Goal: Information Seeking & Learning: Learn about a topic

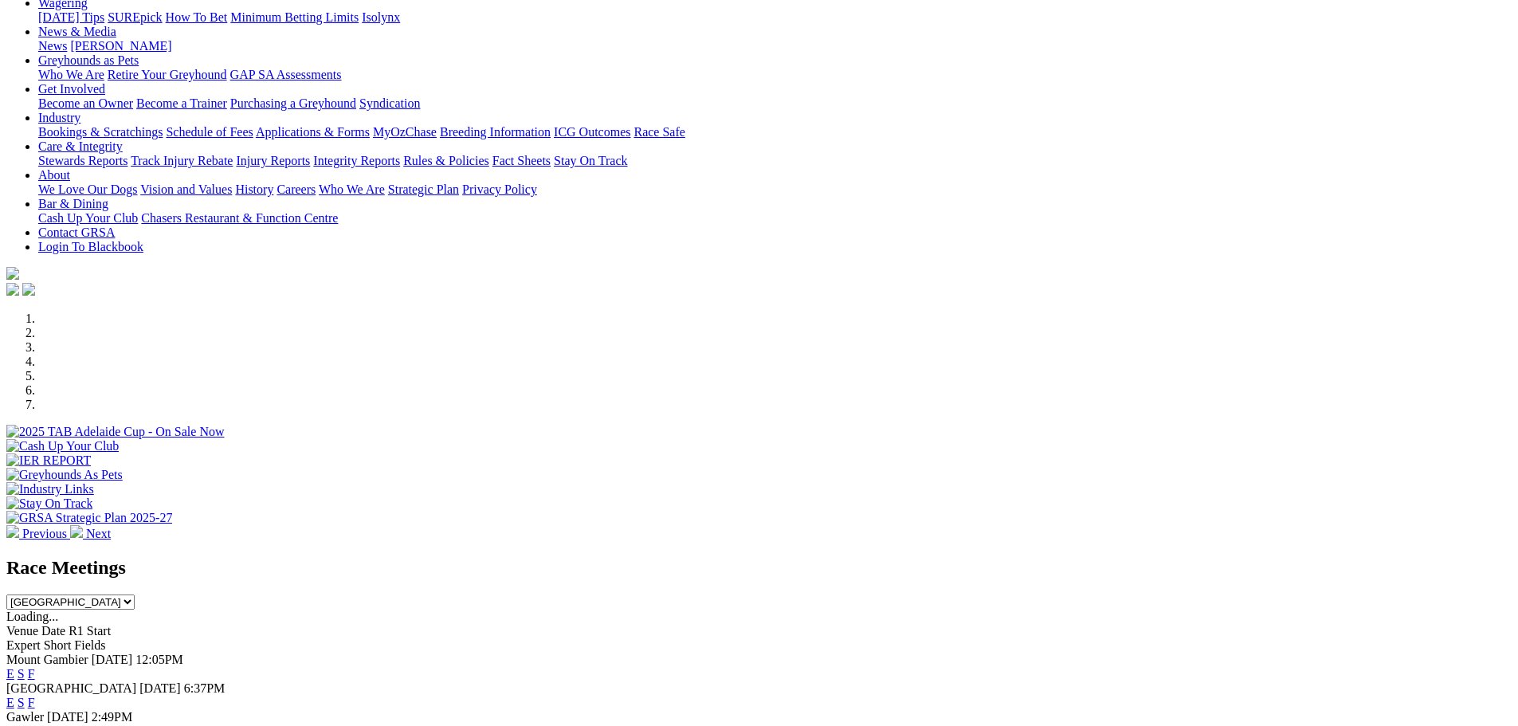
scroll to position [239, 0]
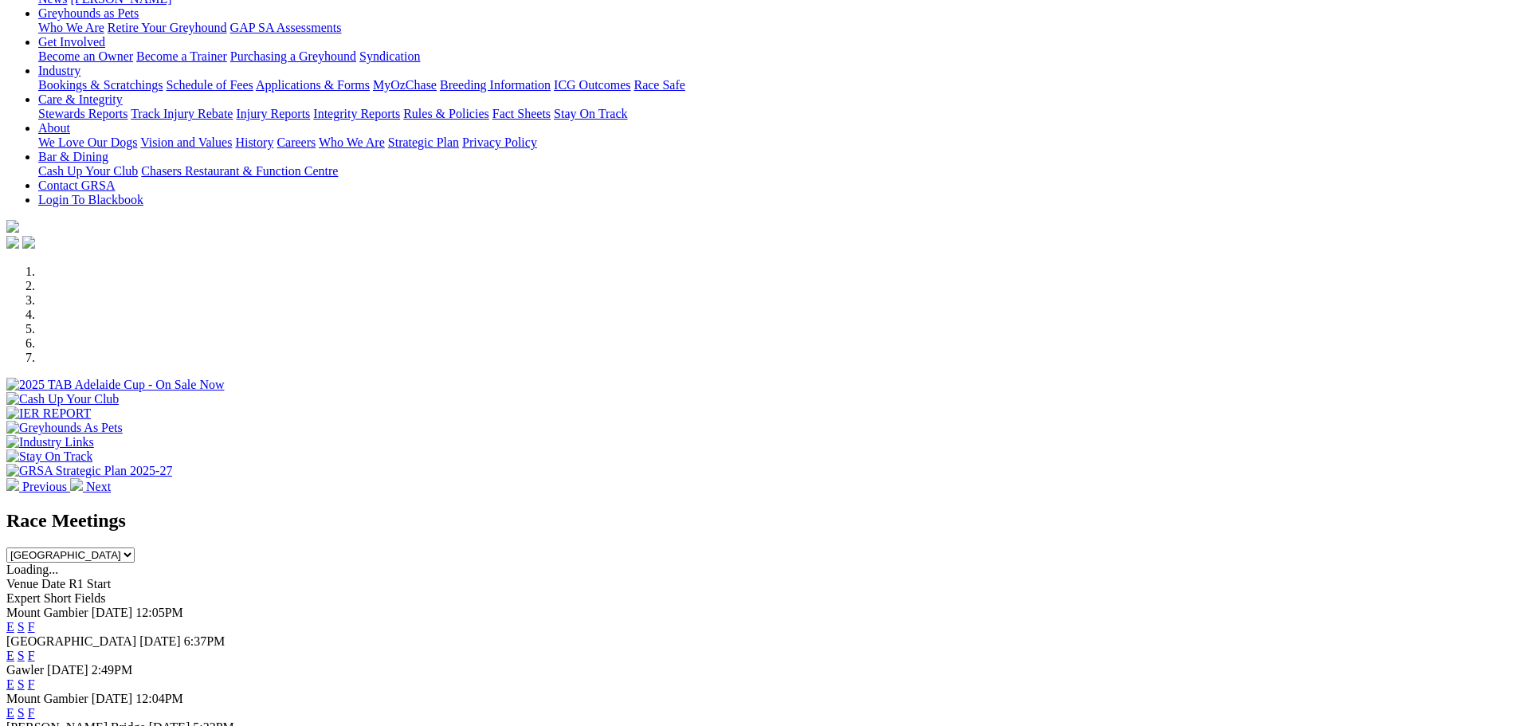
click at [35, 649] on link "F" at bounding box center [31, 656] width 7 height 14
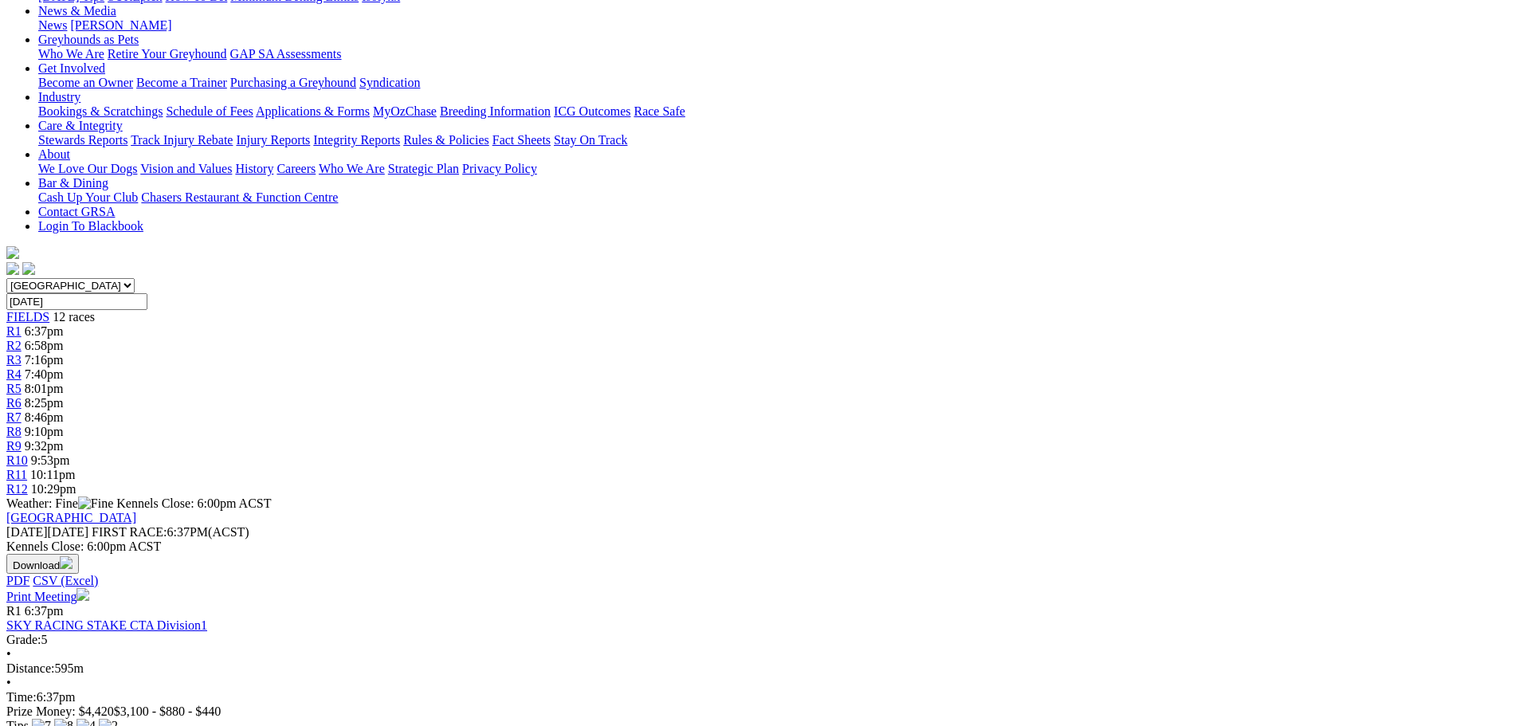
scroll to position [239, 0]
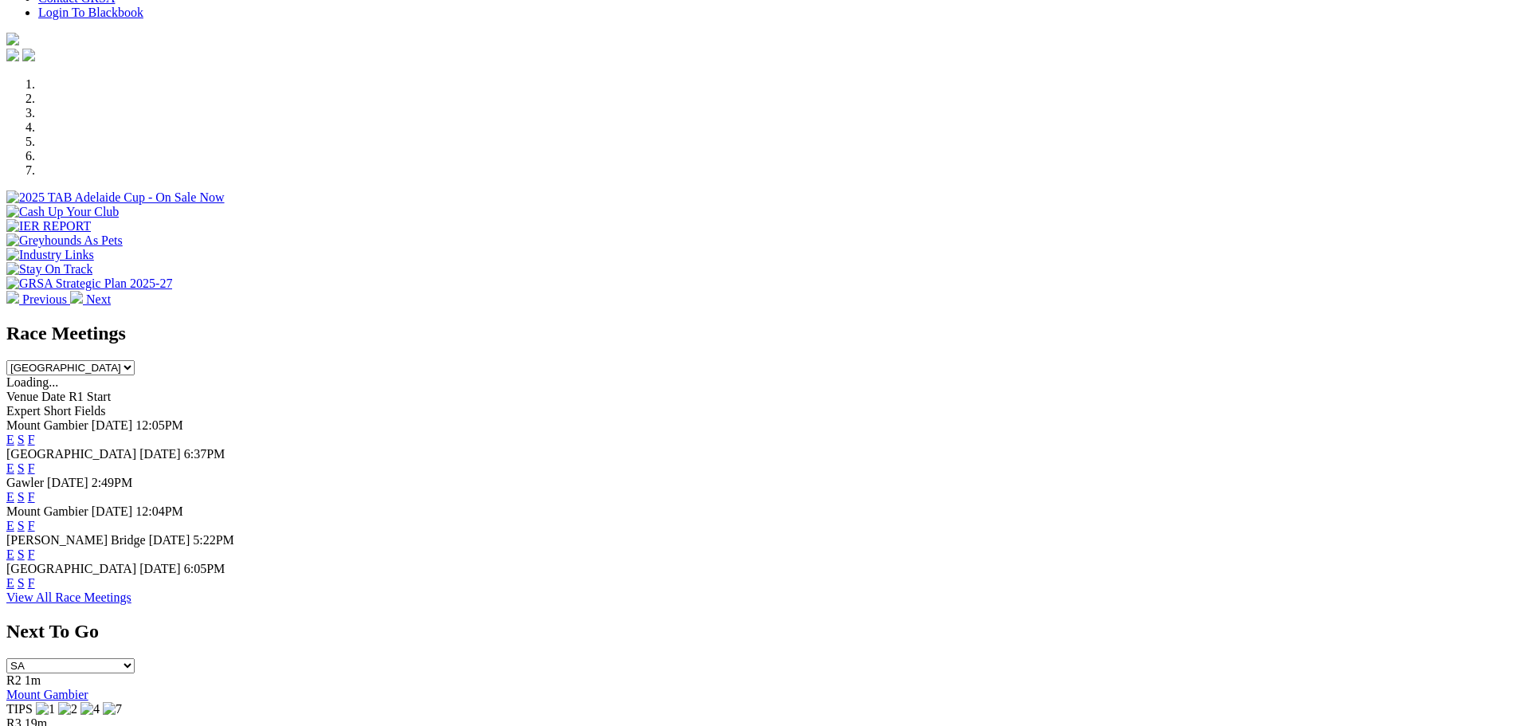
scroll to position [478, 0]
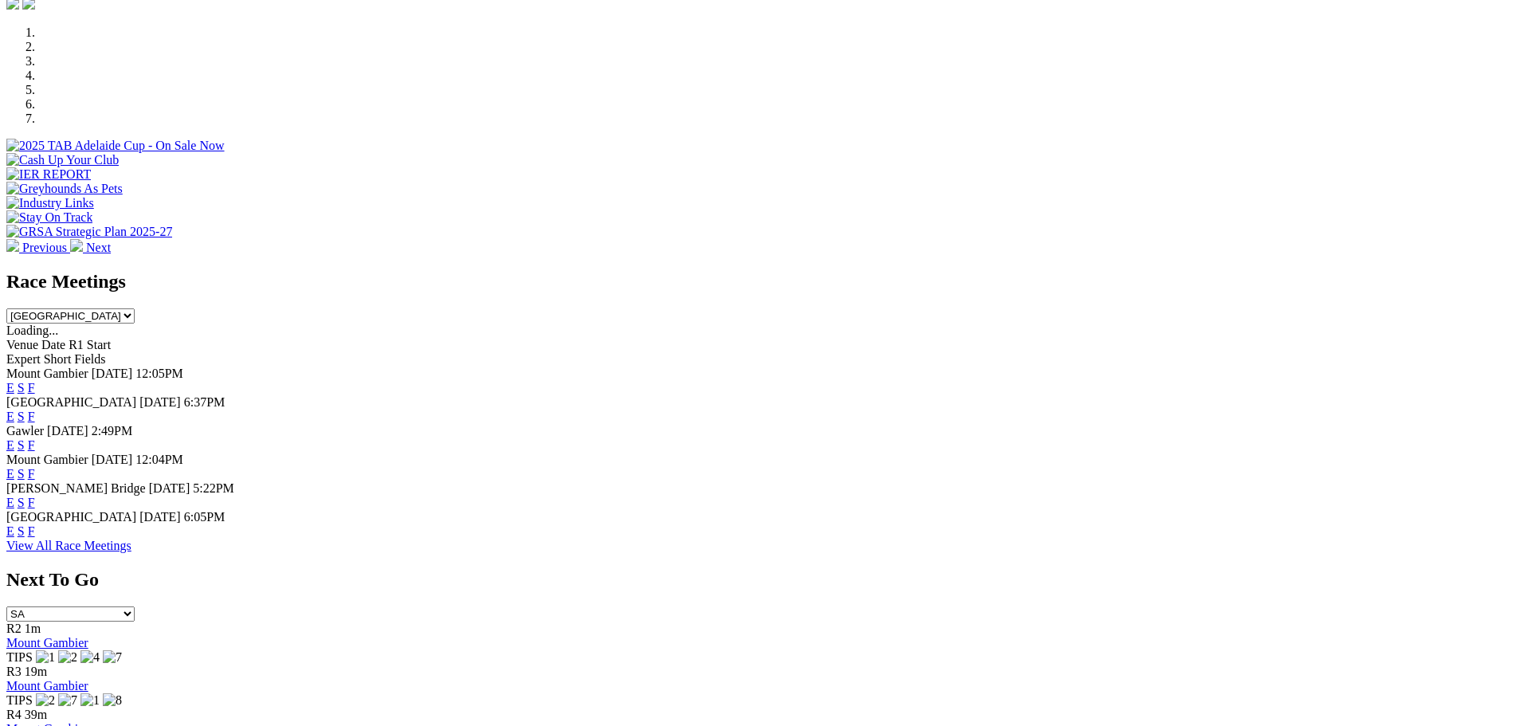
click at [35, 537] on link "F" at bounding box center [31, 531] width 7 height 14
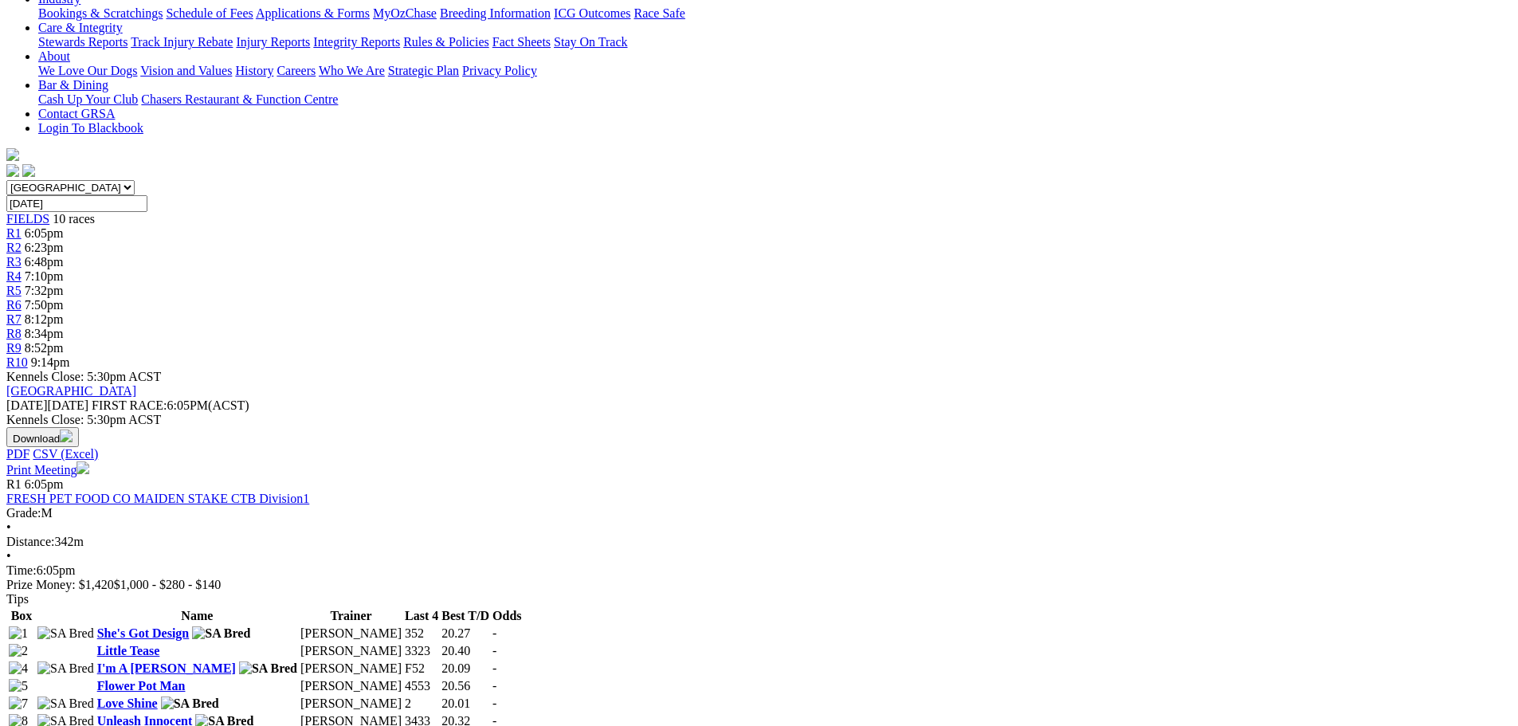
scroll to position [319, 0]
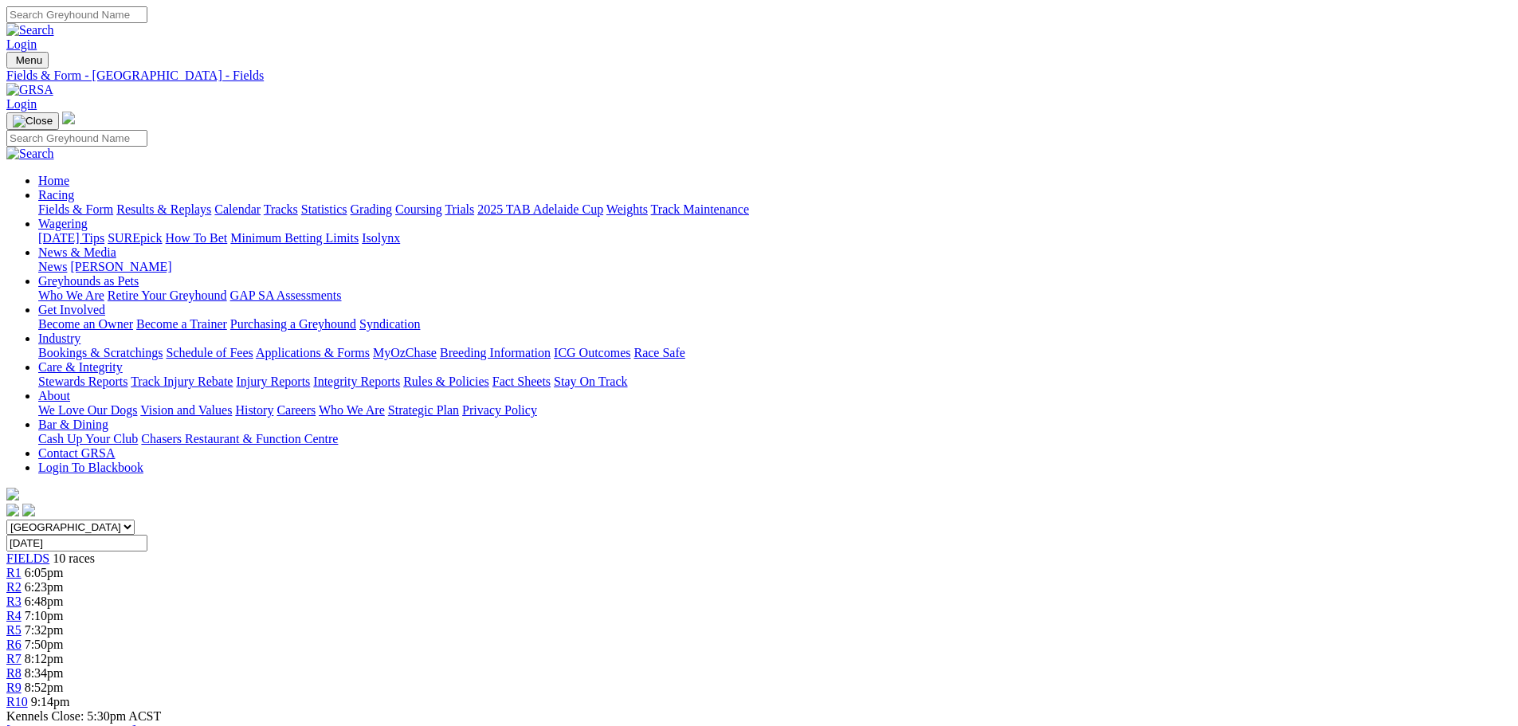
scroll to position [80, 0]
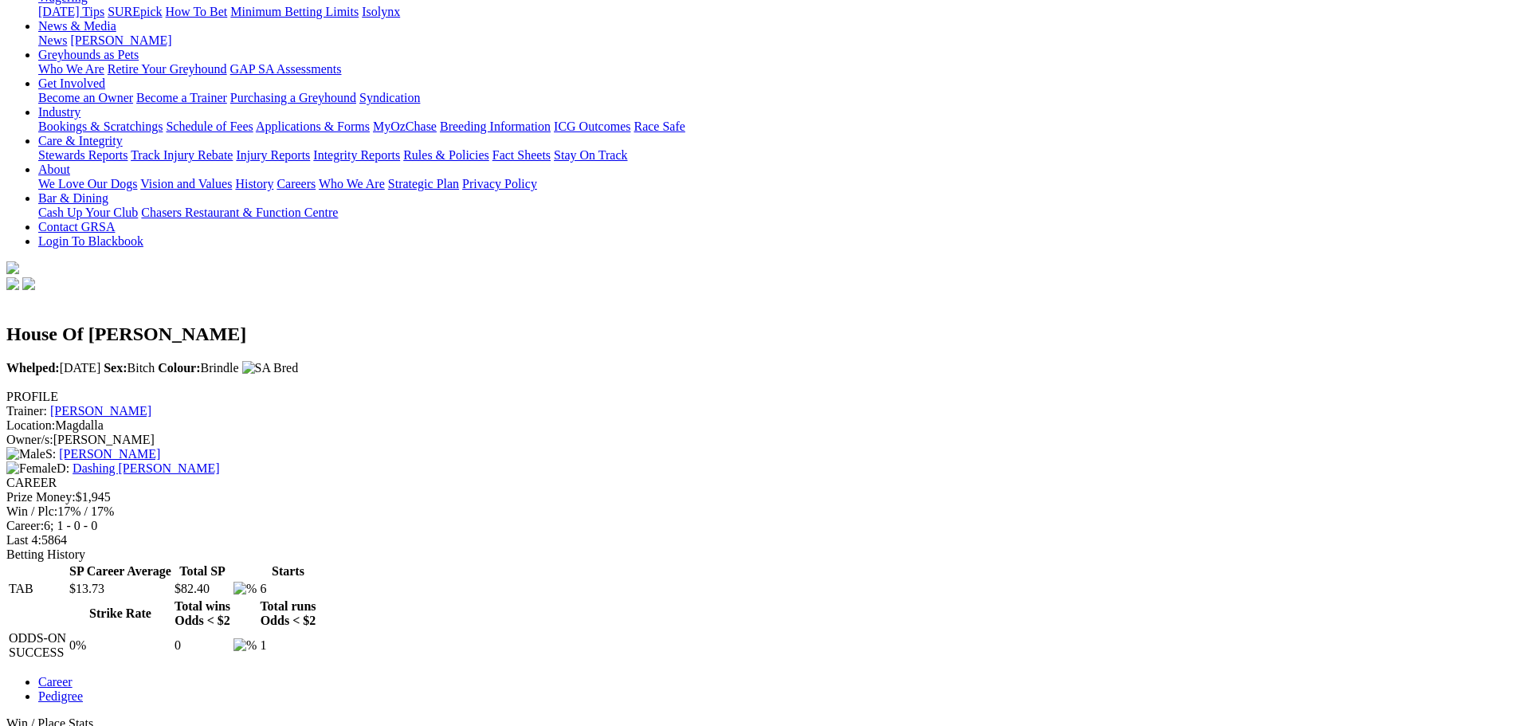
scroll to position [239, 0]
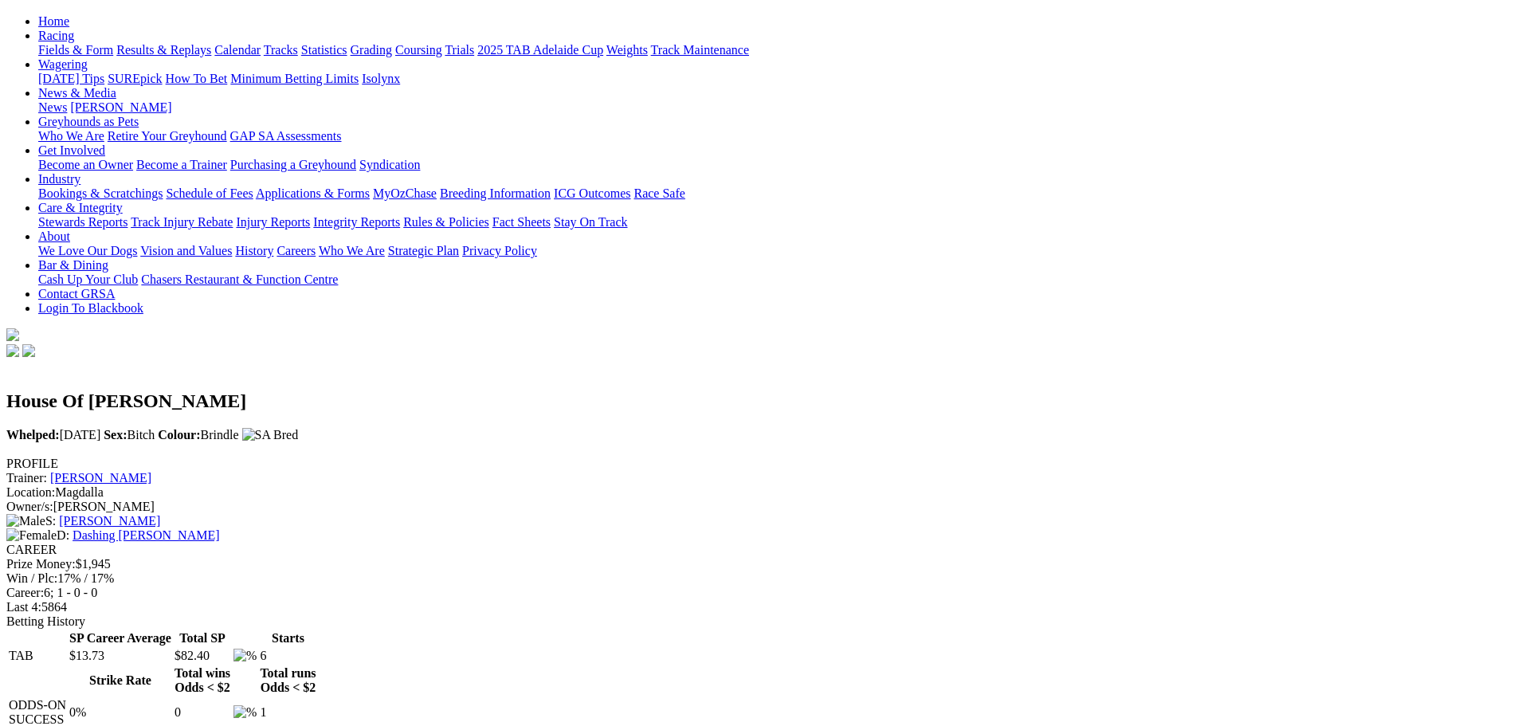
scroll to position [0, 0]
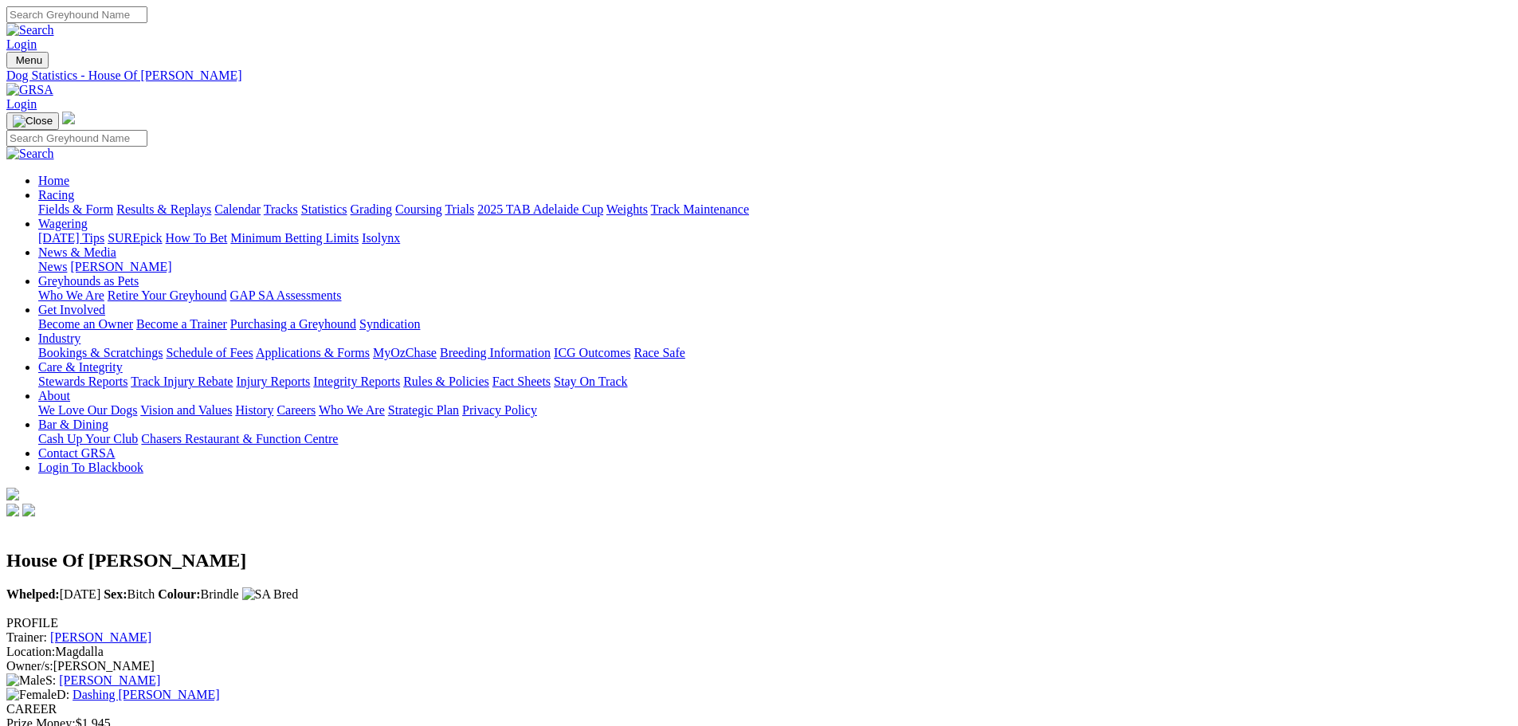
click at [211, 202] on link "Results & Replays" at bounding box center [163, 209] width 95 height 14
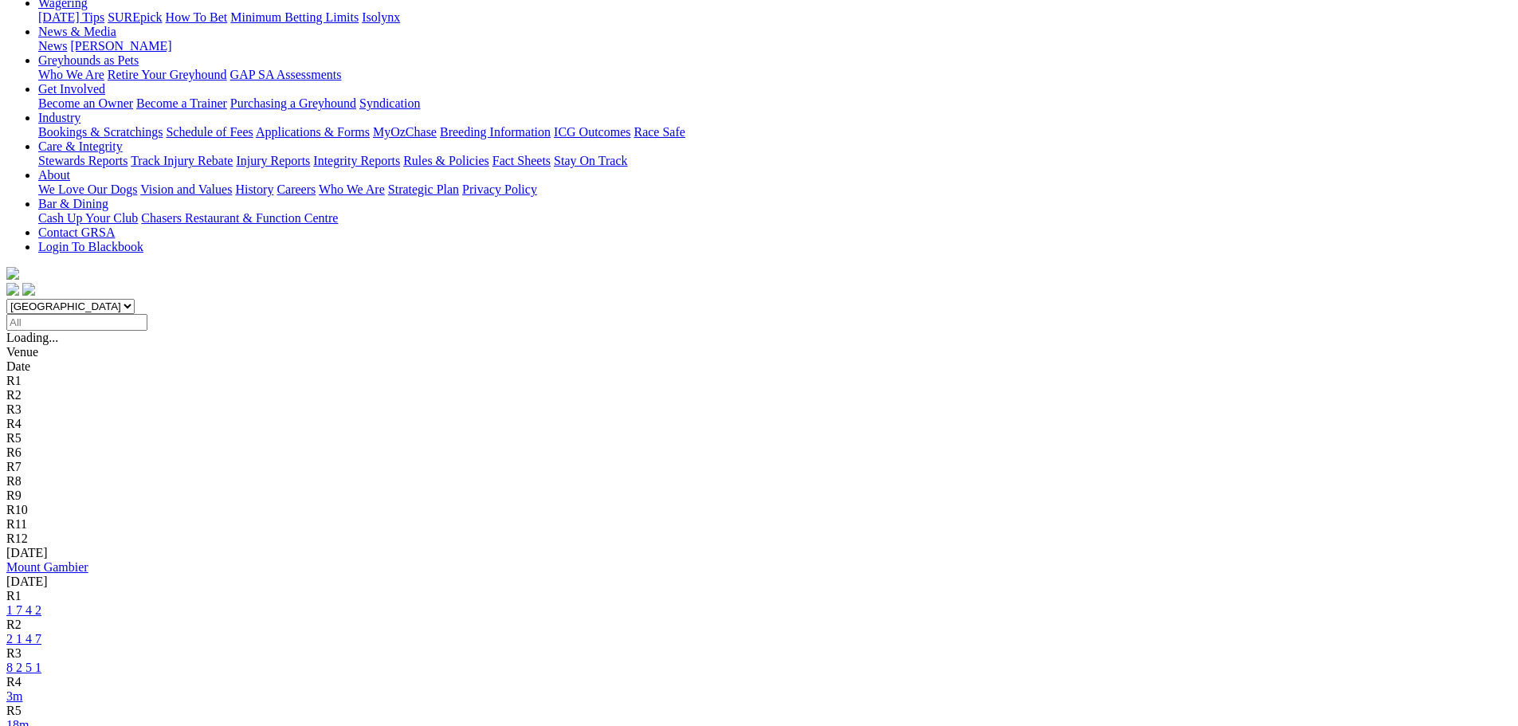
scroll to position [239, 0]
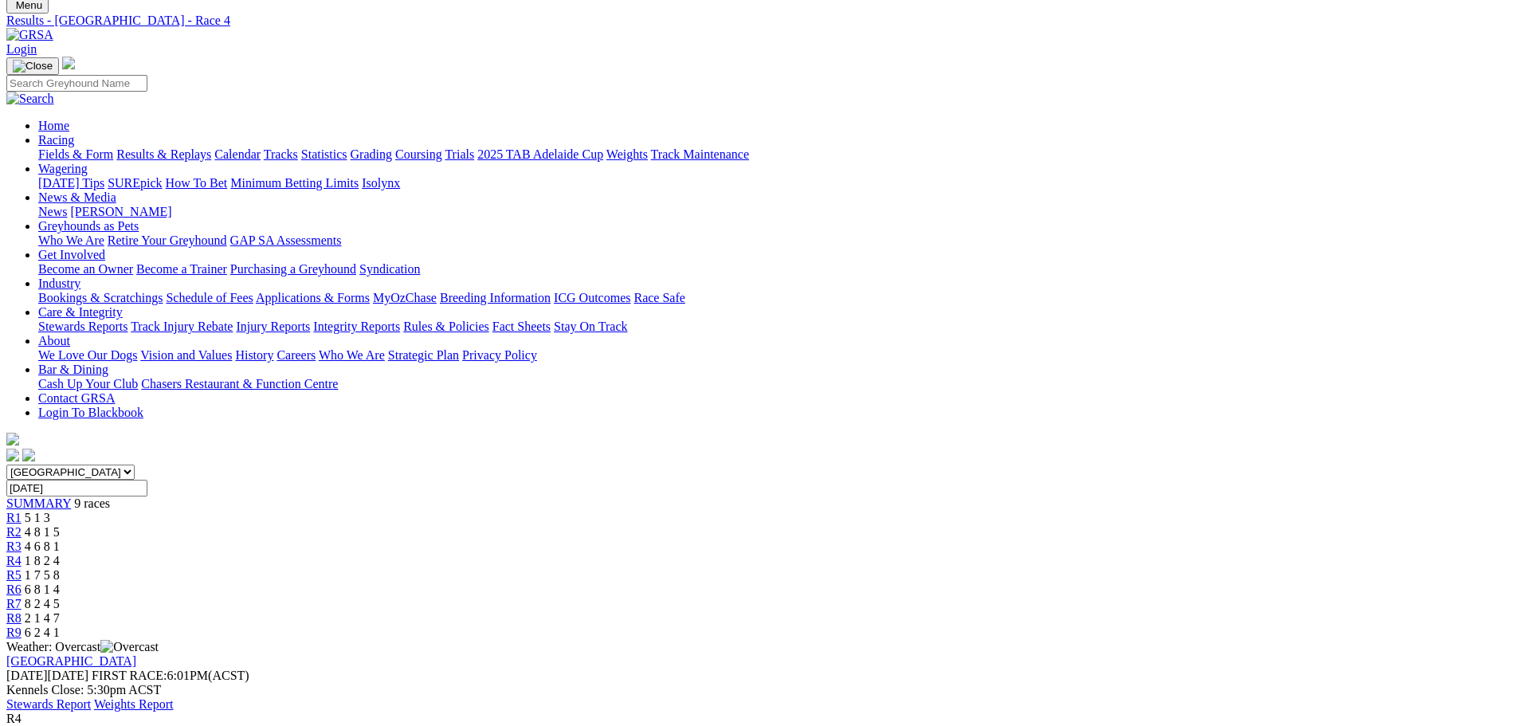
scroll to position [239, 0]
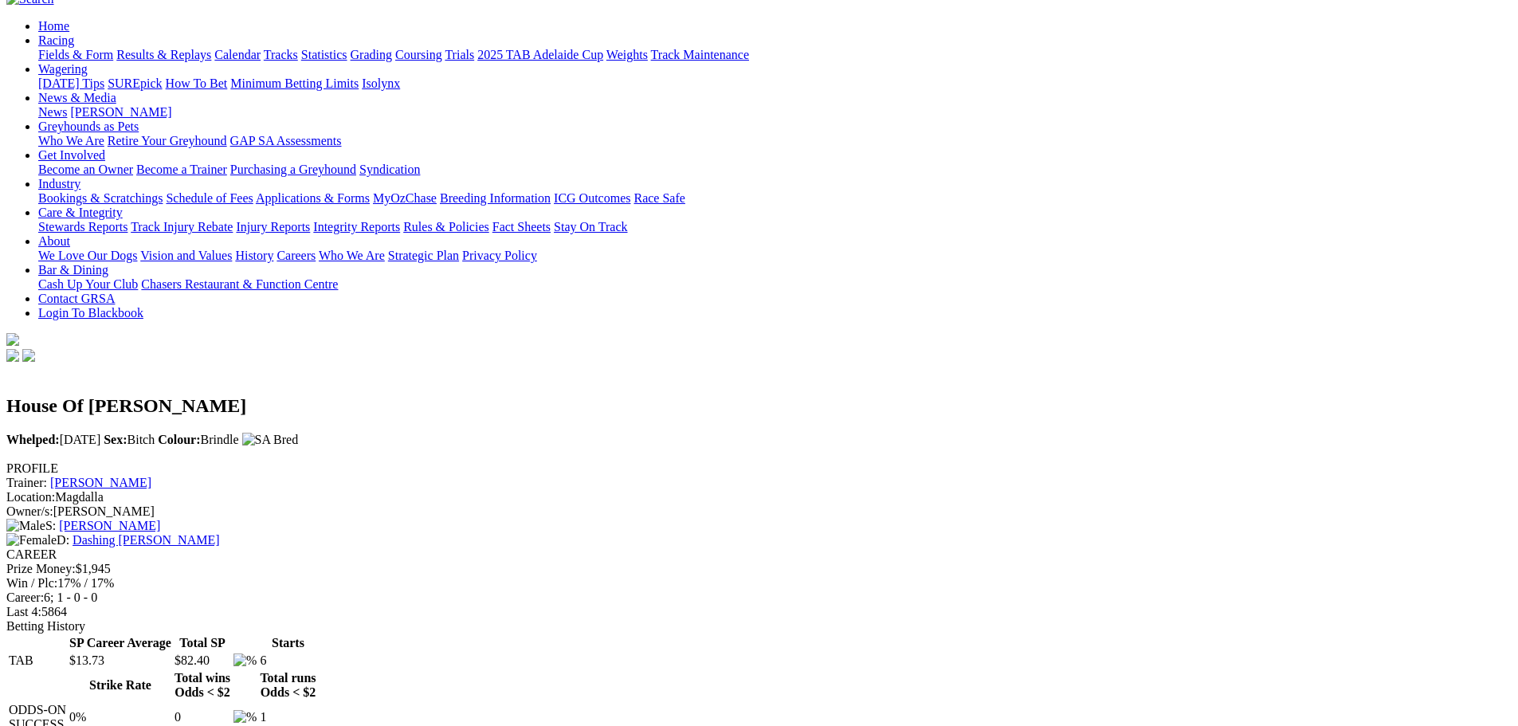
scroll to position [239, 0]
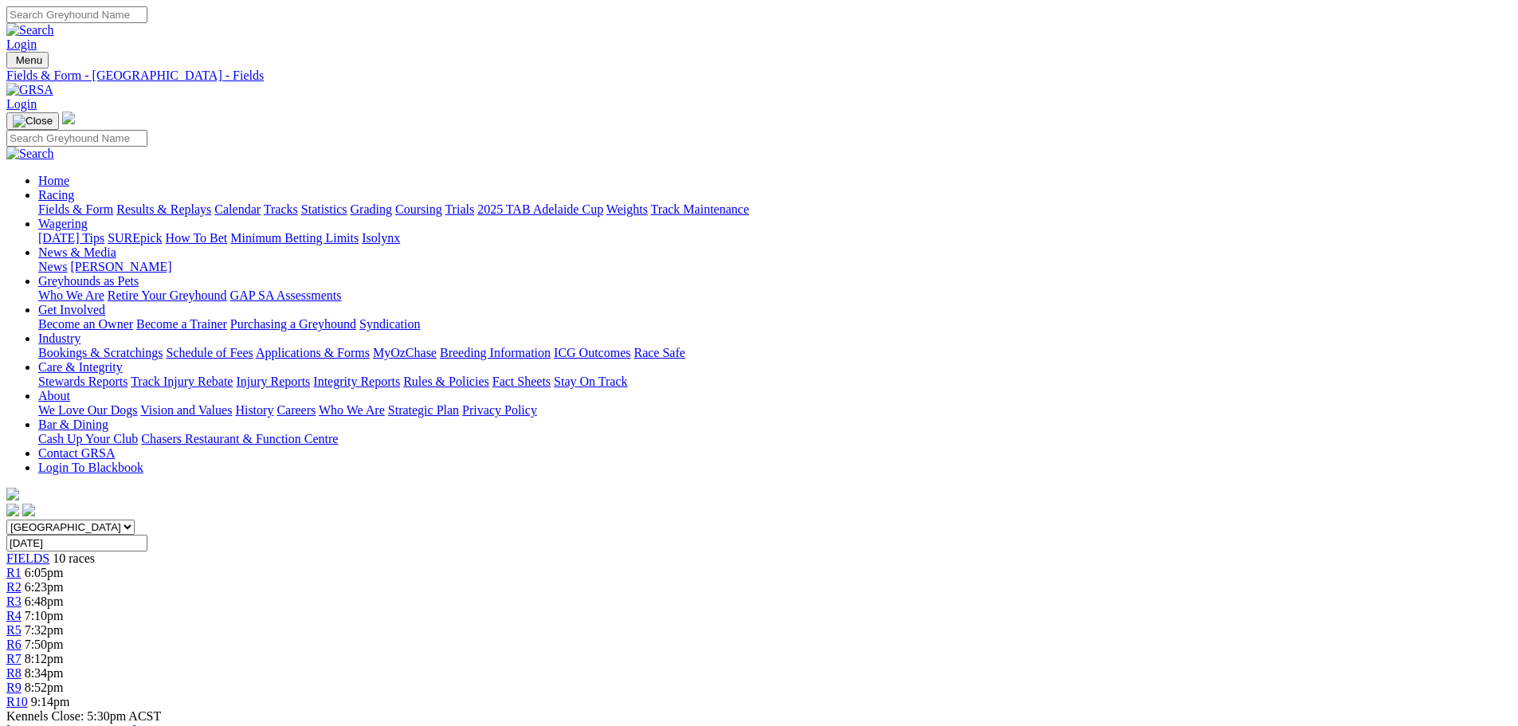
scroll to position [38, 0]
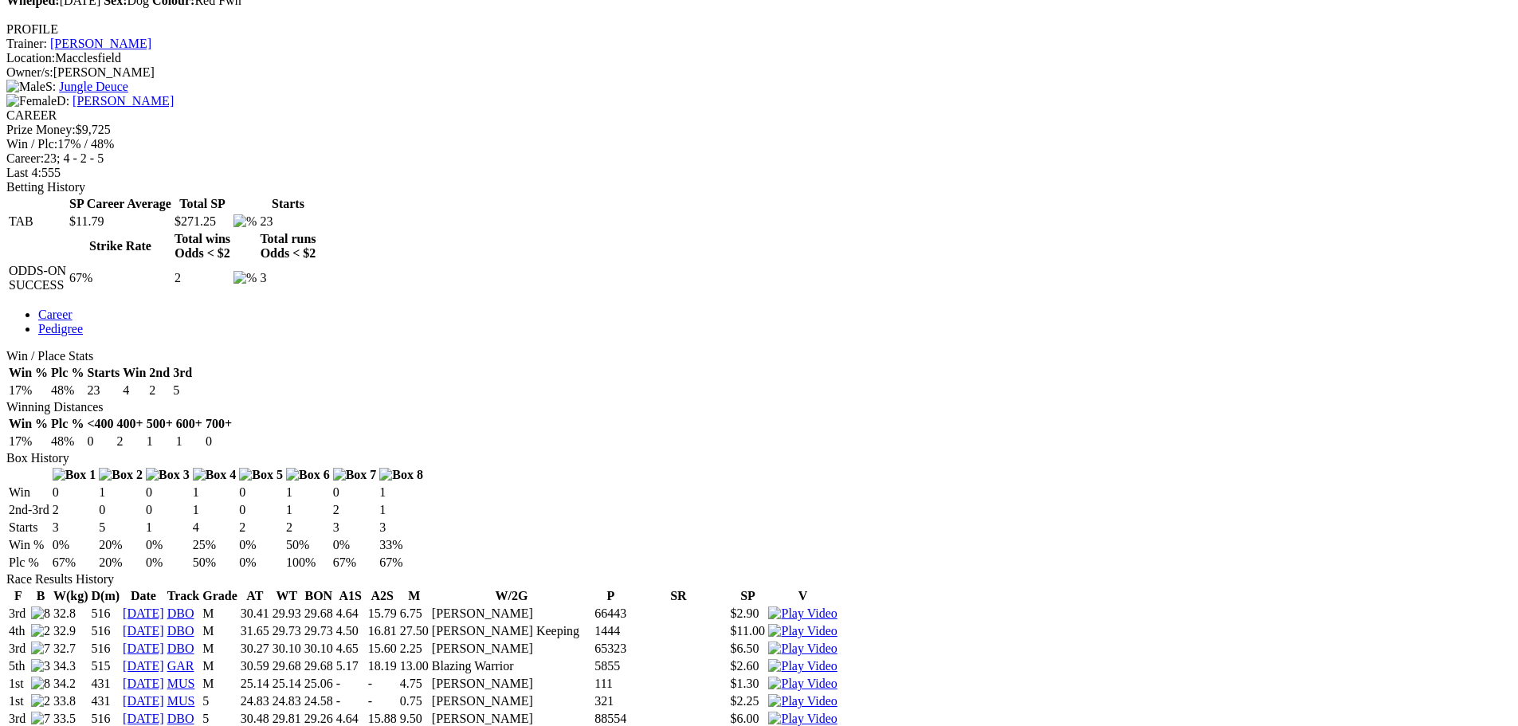
scroll to position [717, 0]
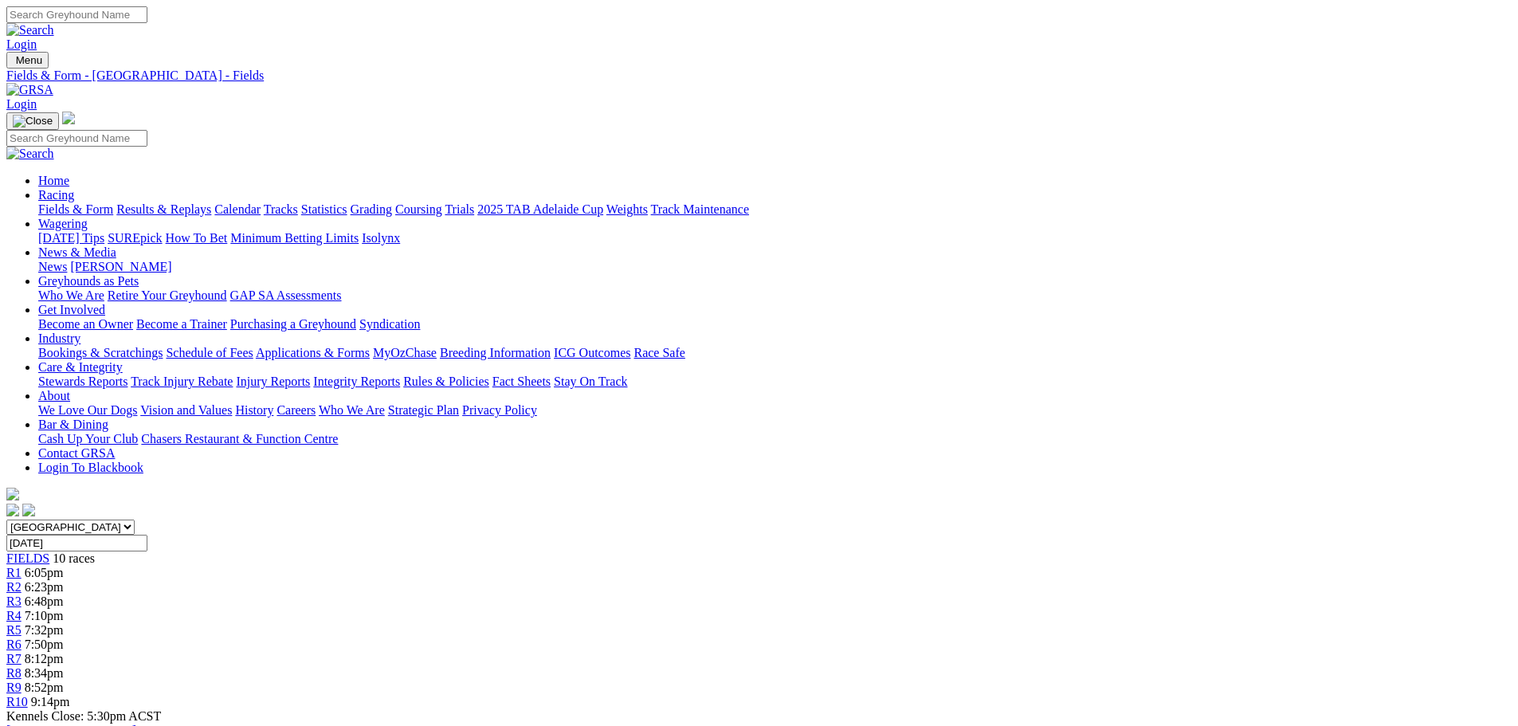
scroll to position [38, 0]
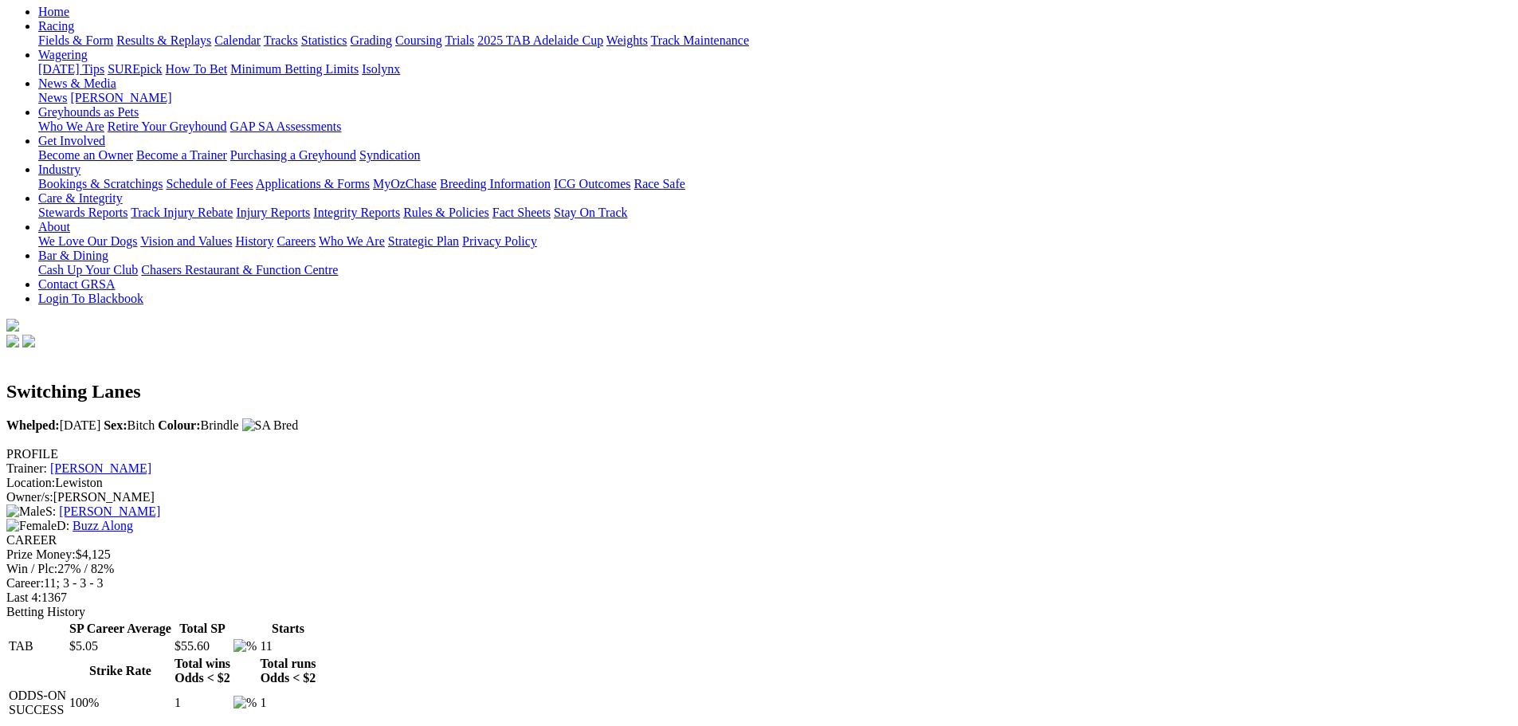
scroll to position [159, 0]
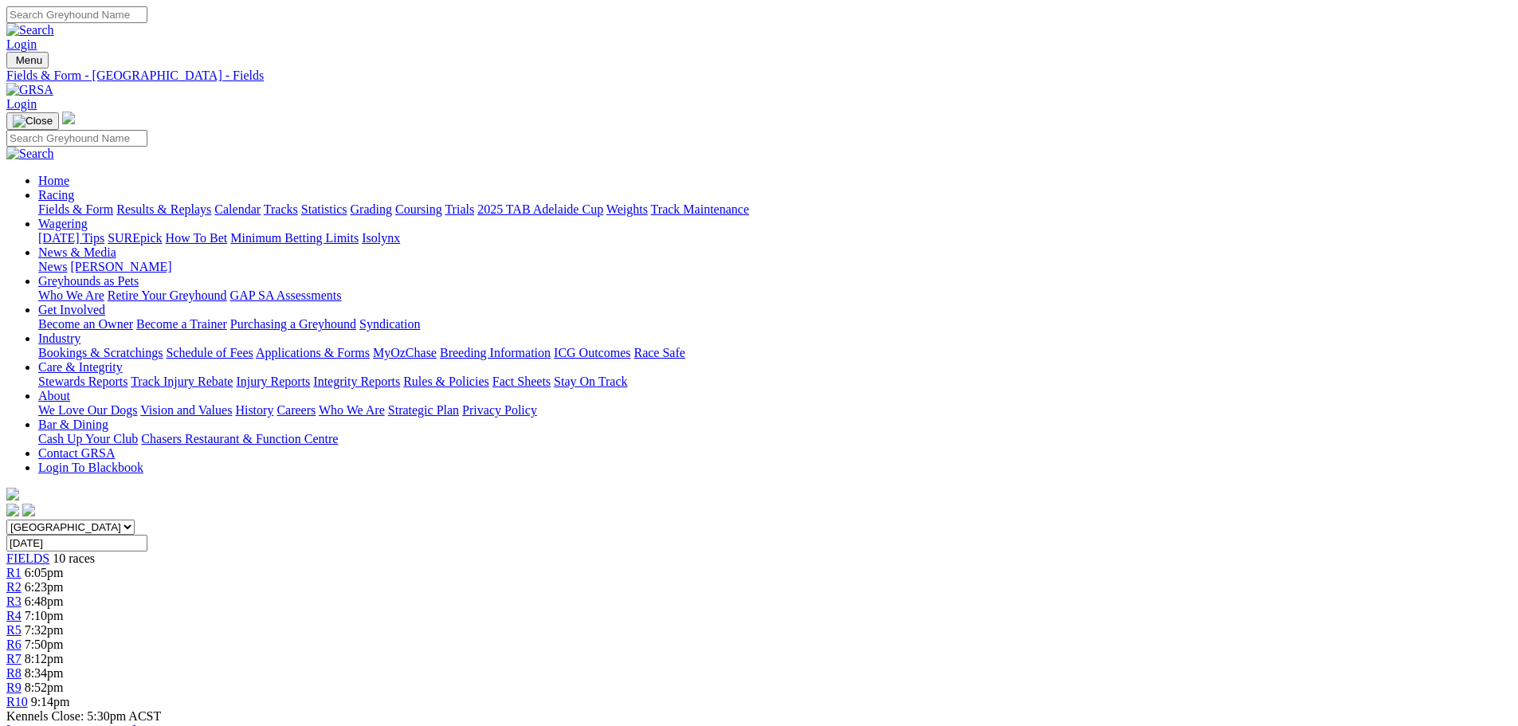
scroll to position [38, 0]
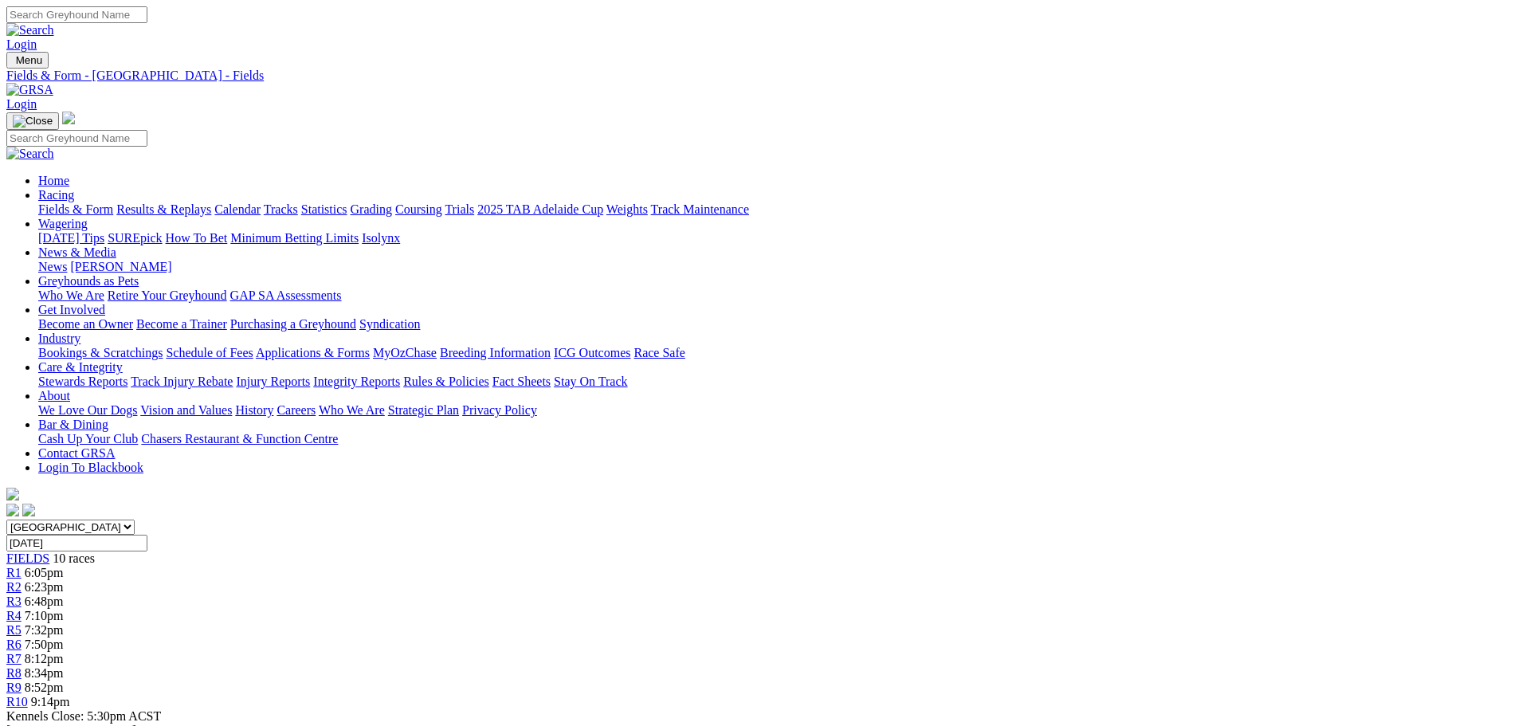
scroll to position [38, 0]
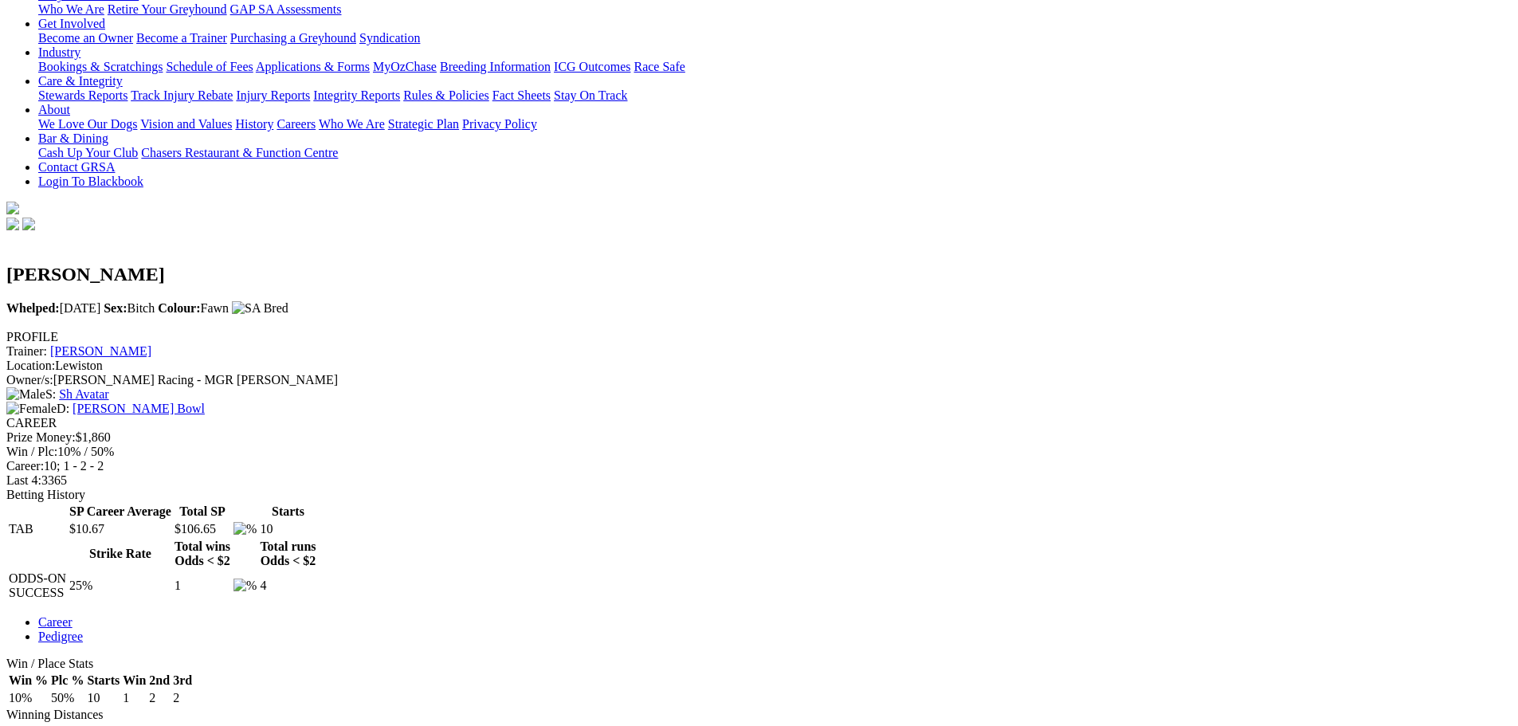
scroll to position [319, 0]
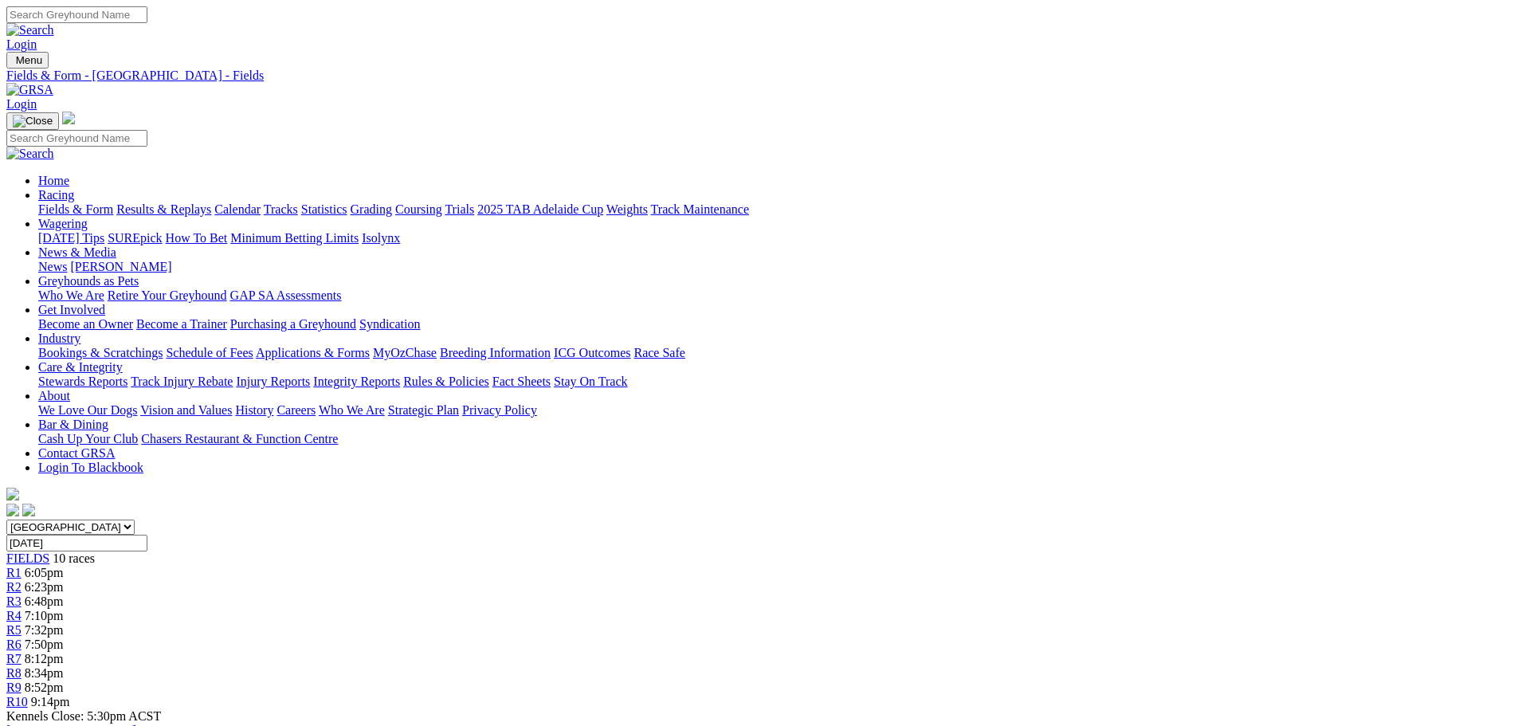
scroll to position [38, 0]
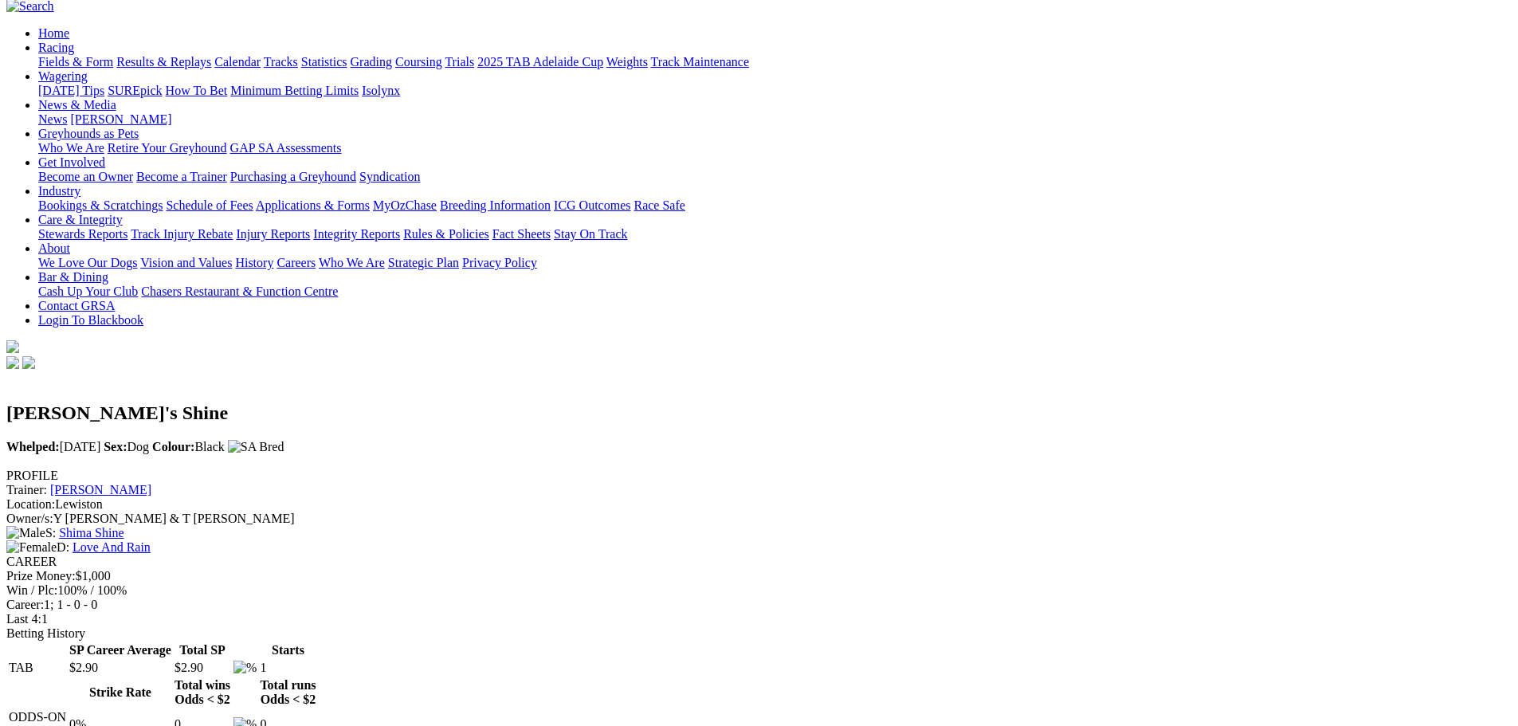
scroll to position [159, 0]
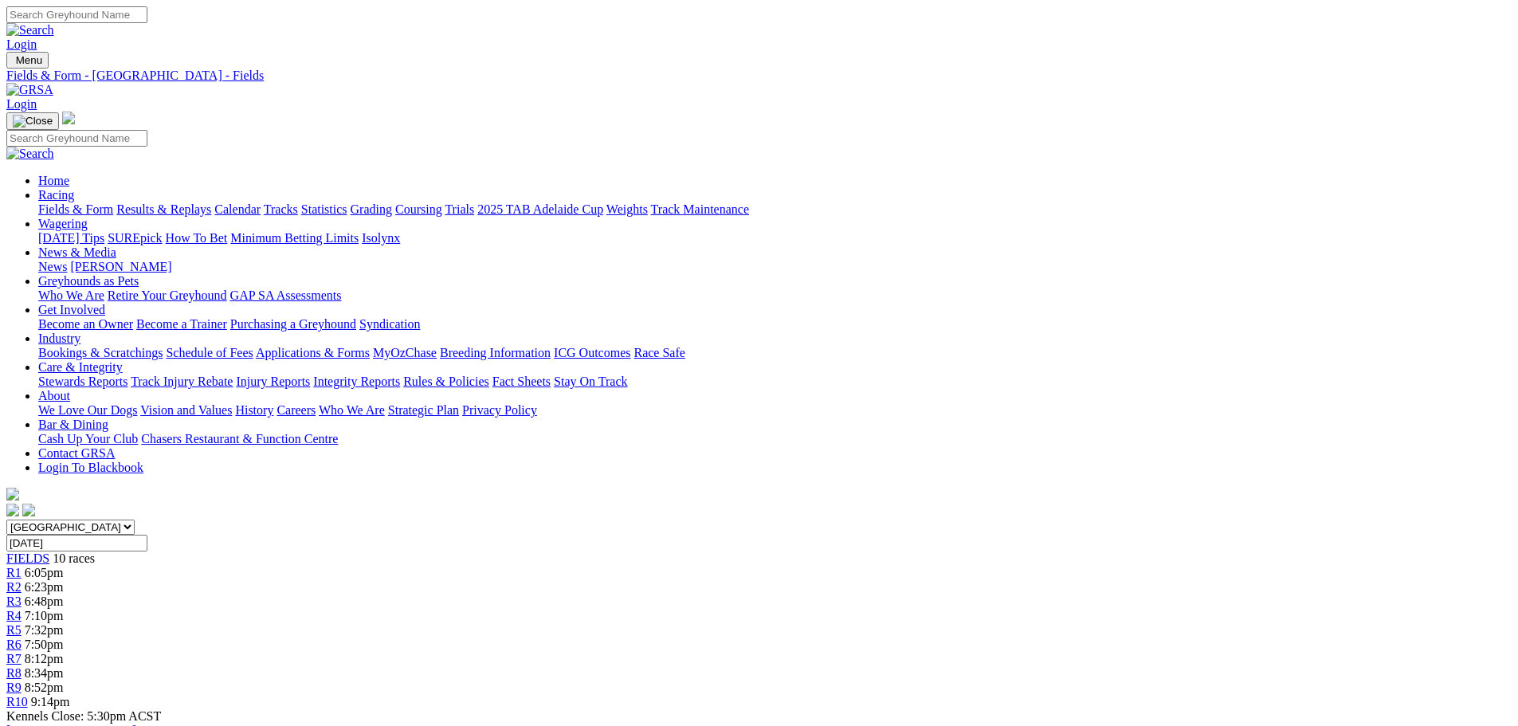
scroll to position [38, 0]
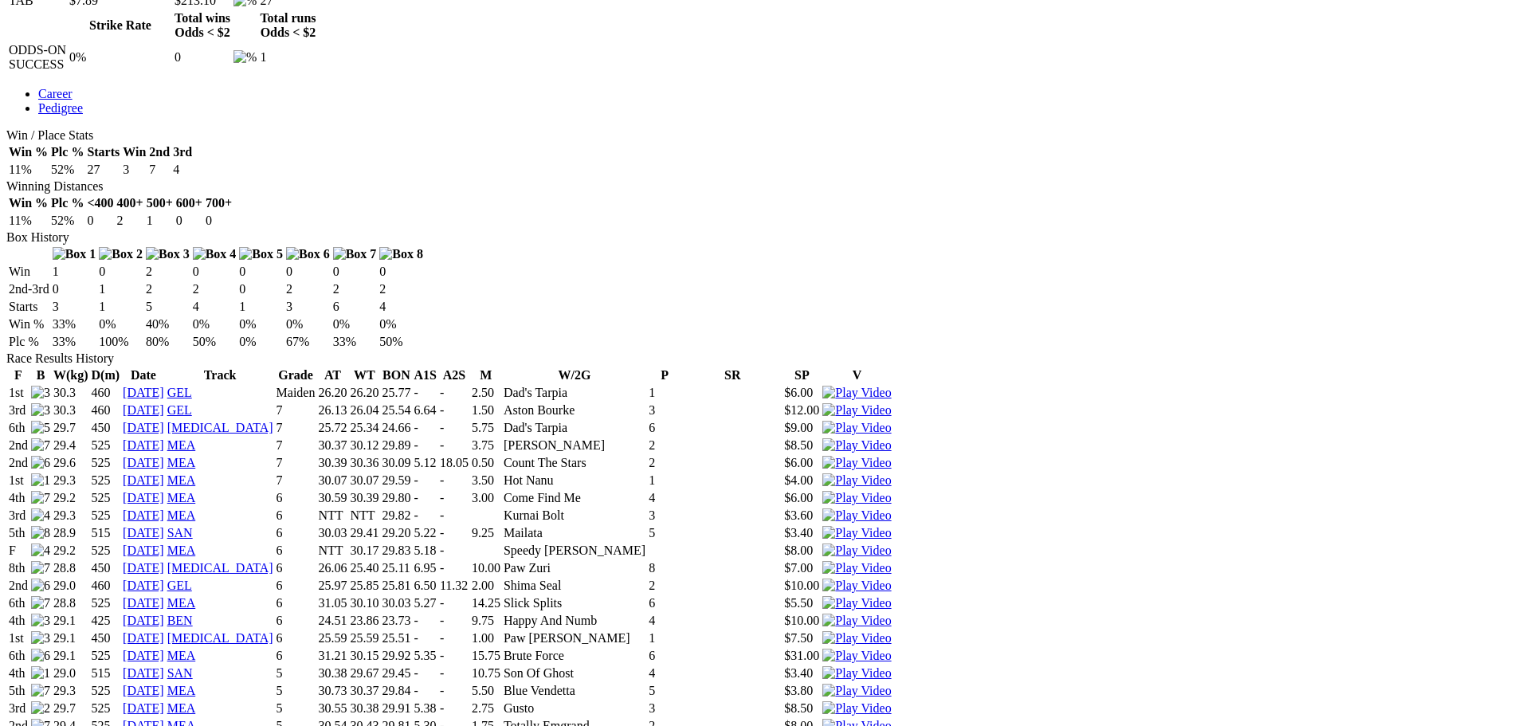
scroll to position [876, 0]
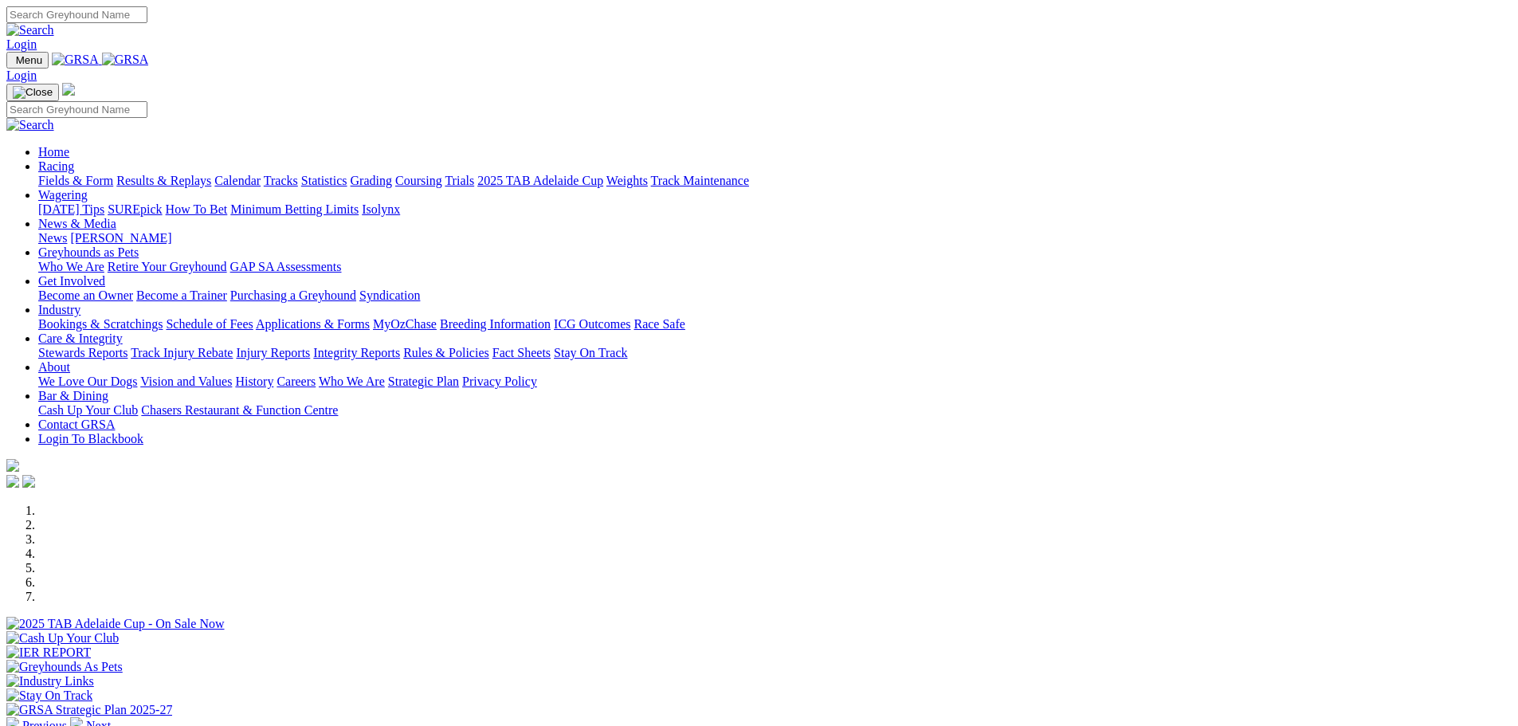
scroll to position [478, 0]
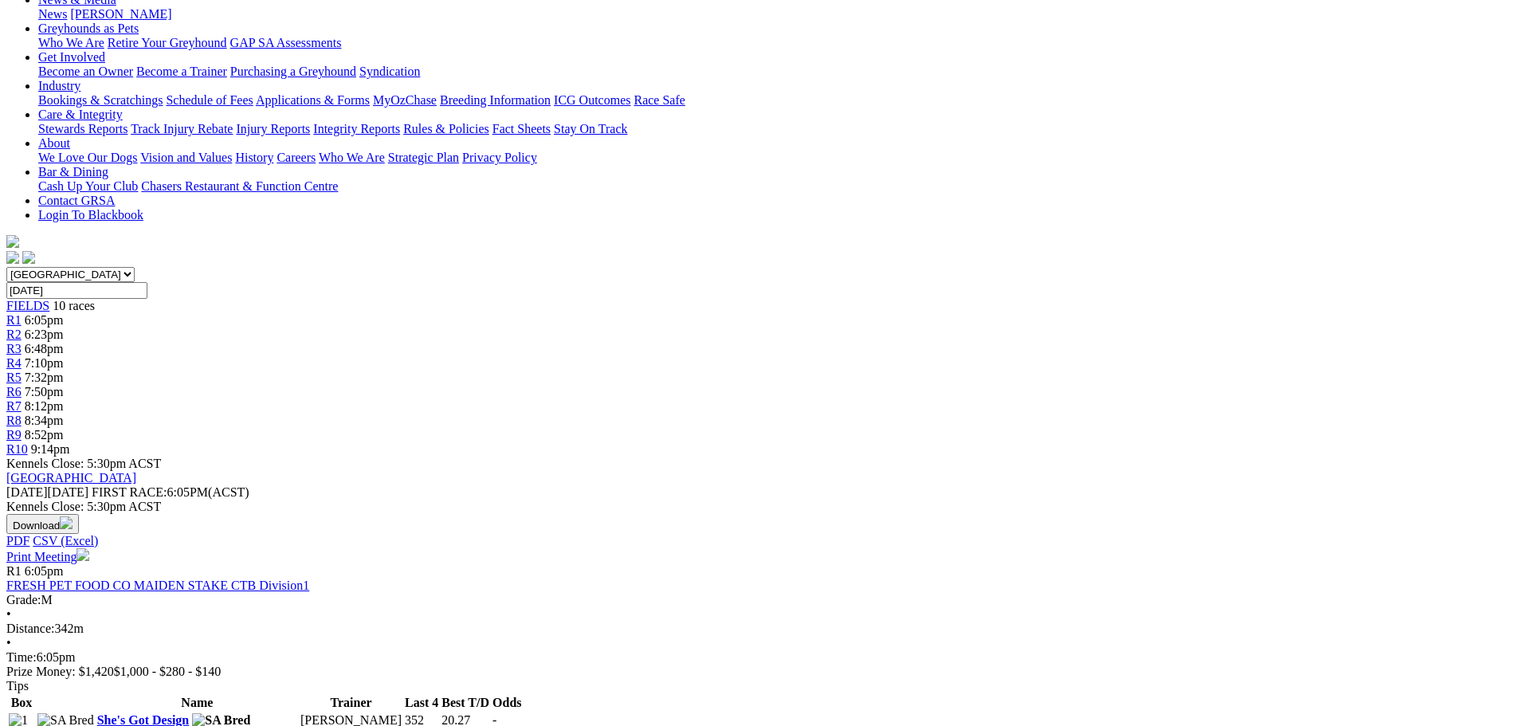
scroll to position [357, 0]
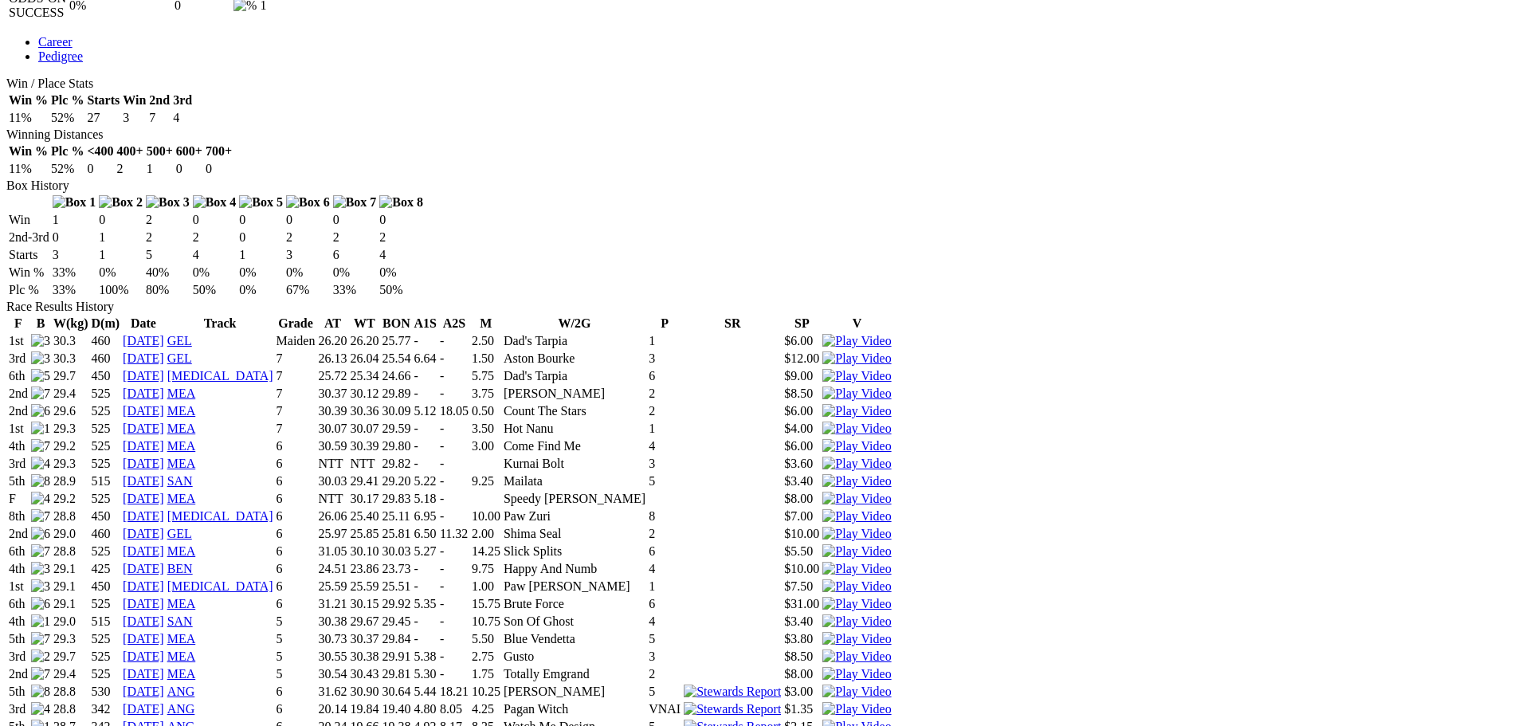
scroll to position [876, 0]
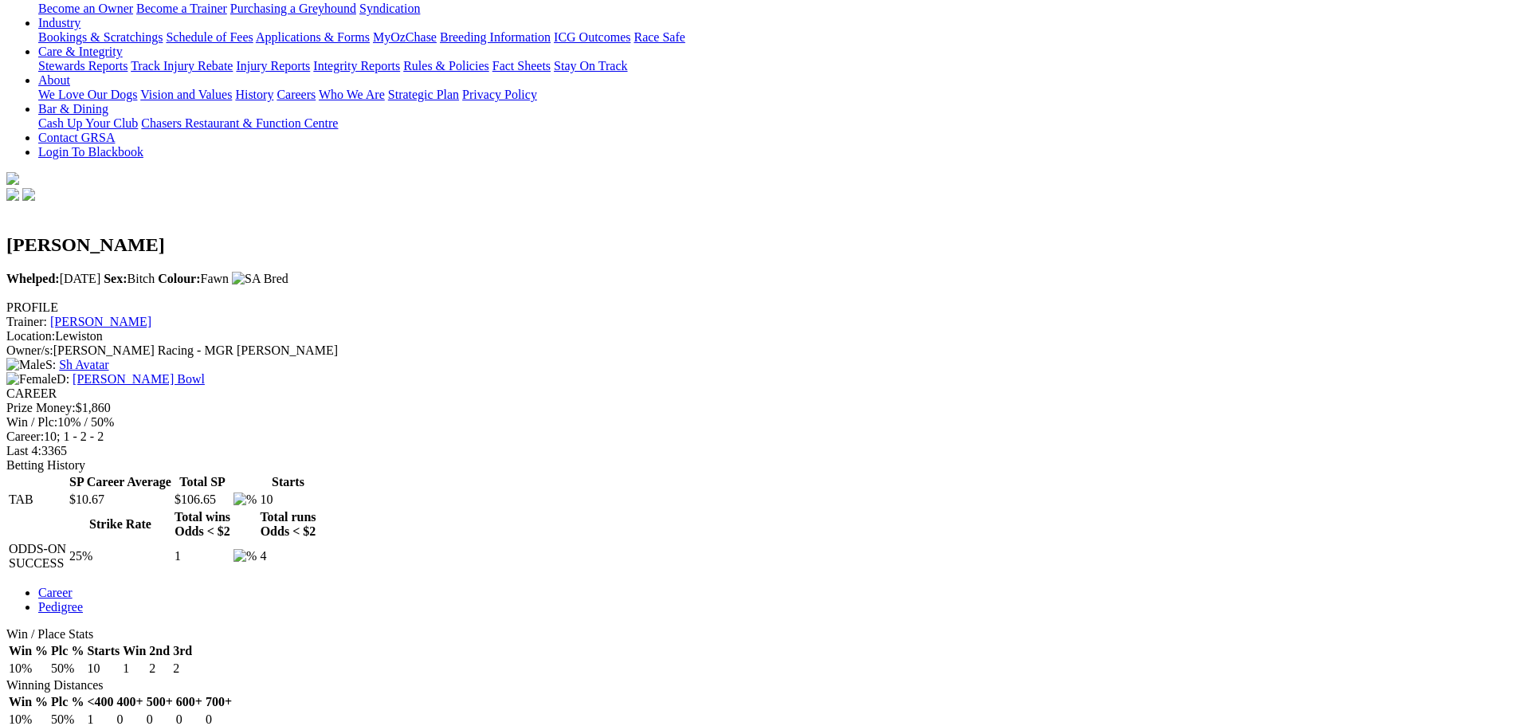
scroll to position [159, 0]
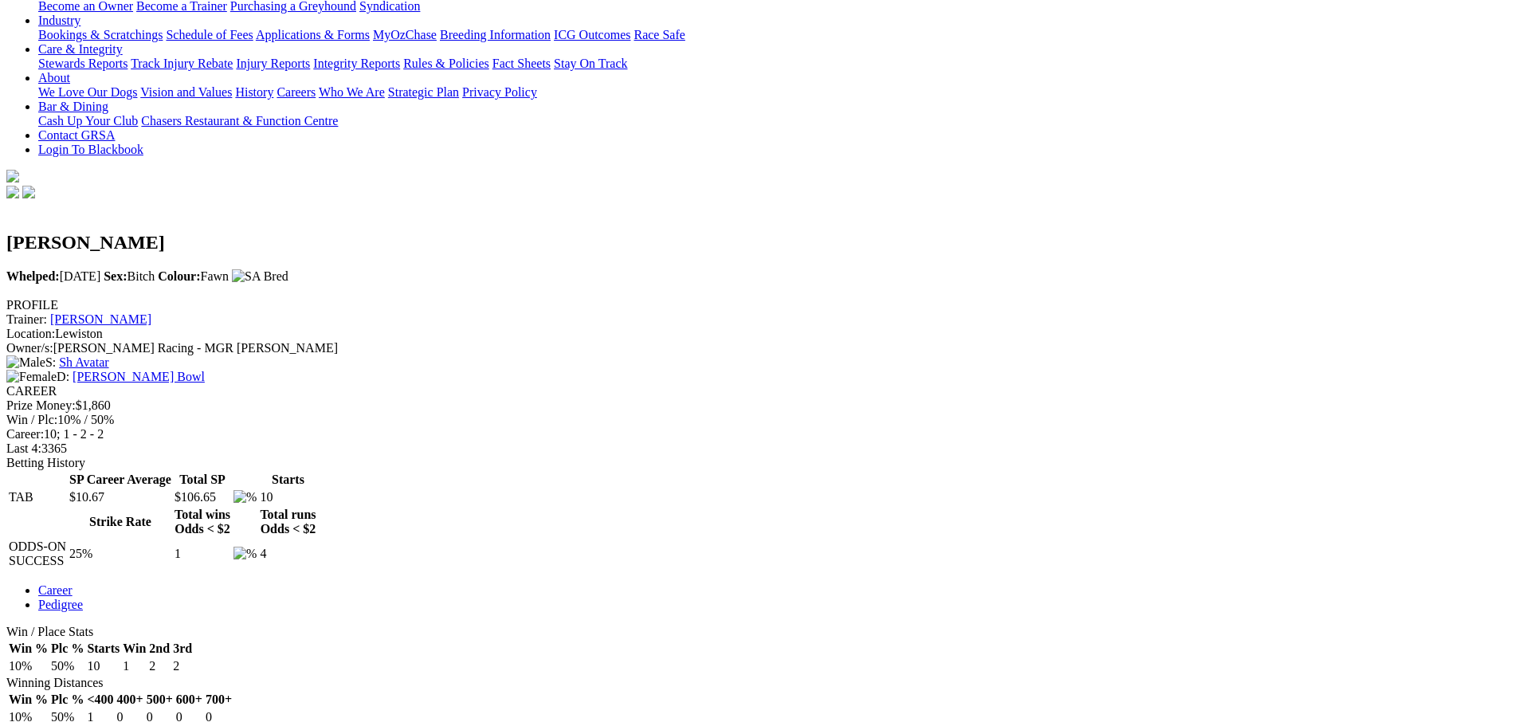
scroll to position [319, 0]
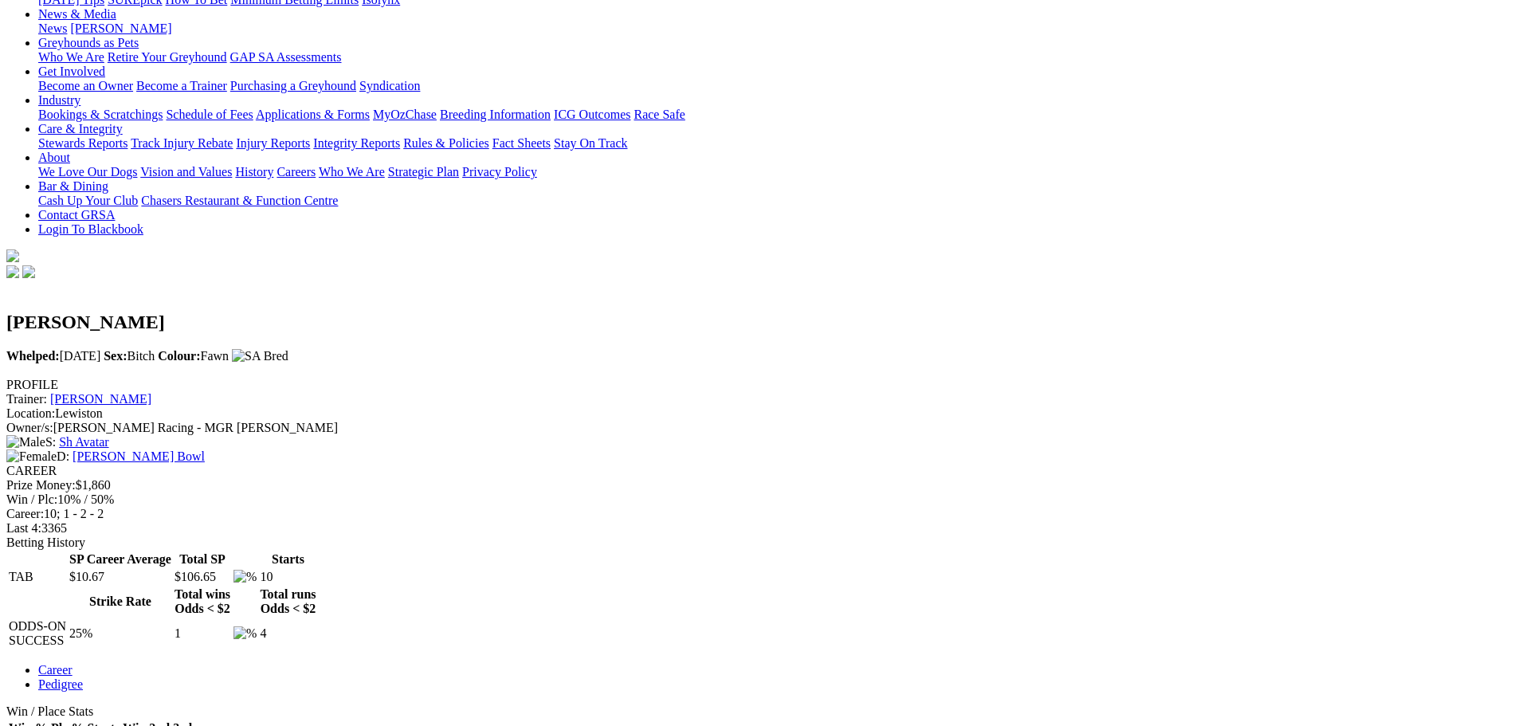
scroll to position [0, 0]
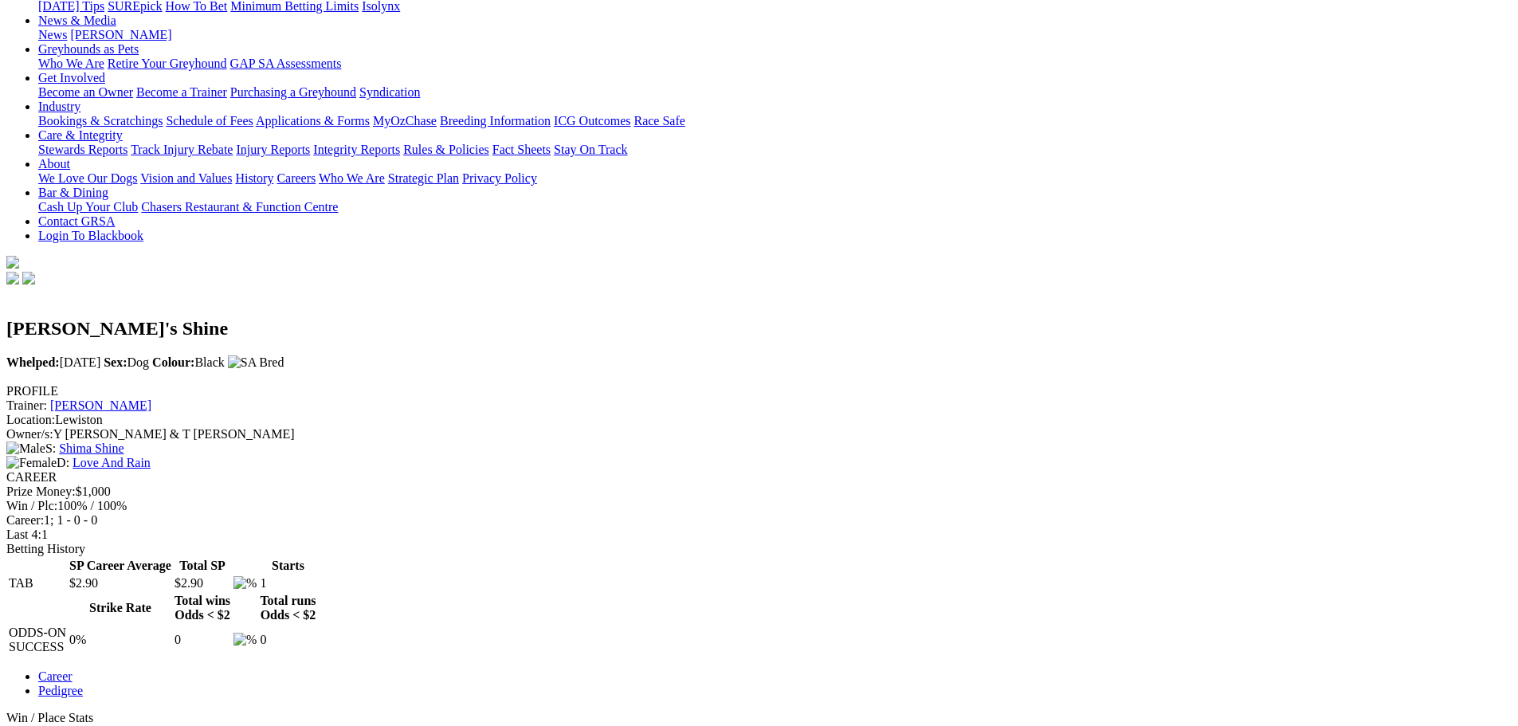
scroll to position [239, 0]
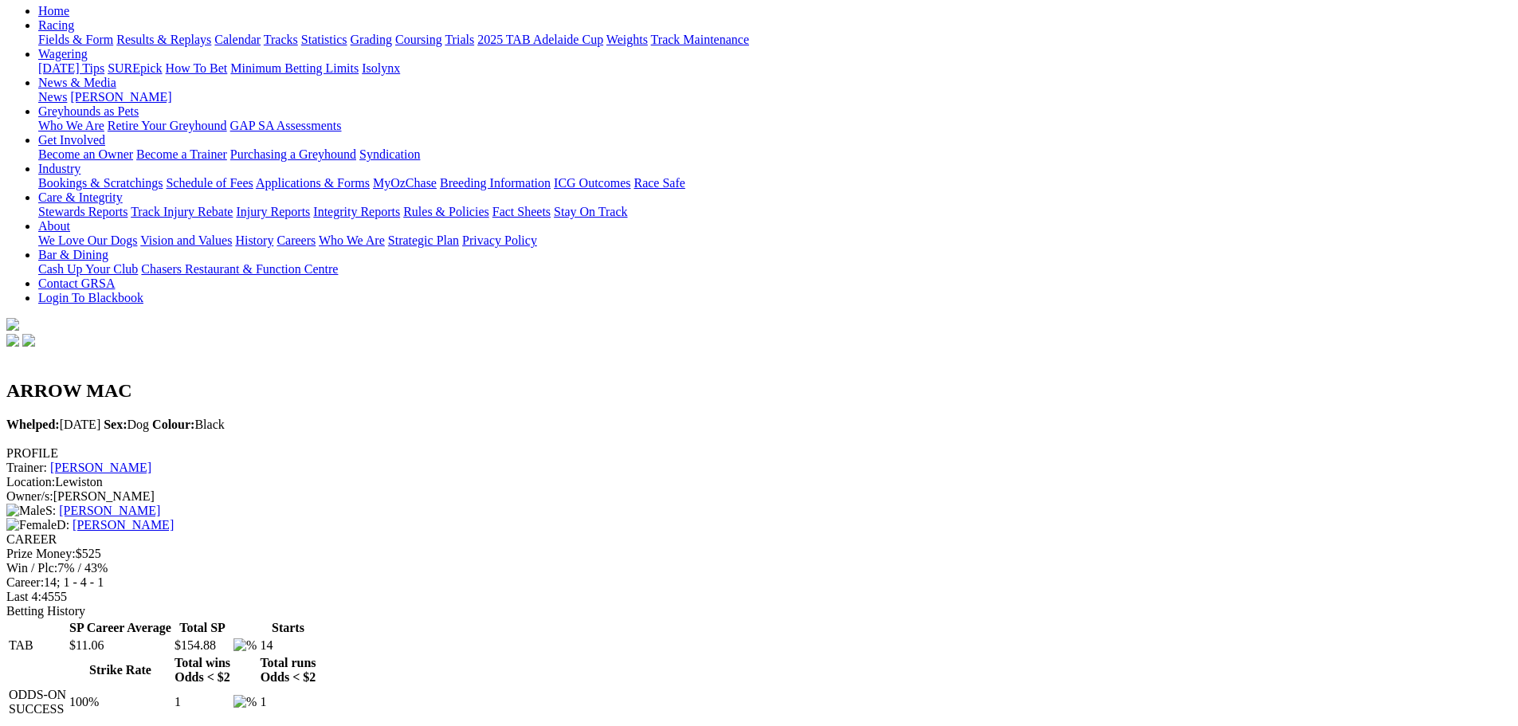
scroll to position [398, 0]
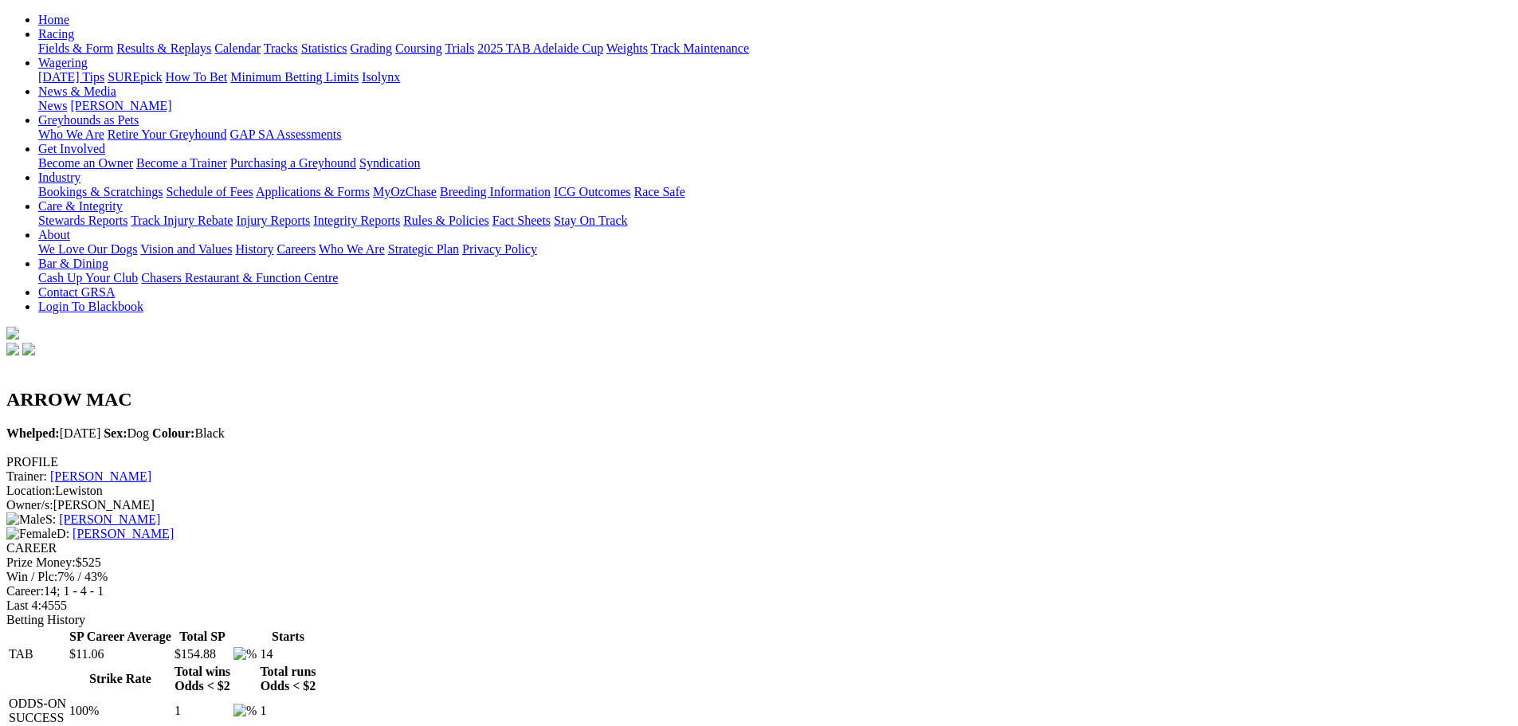
scroll to position [159, 0]
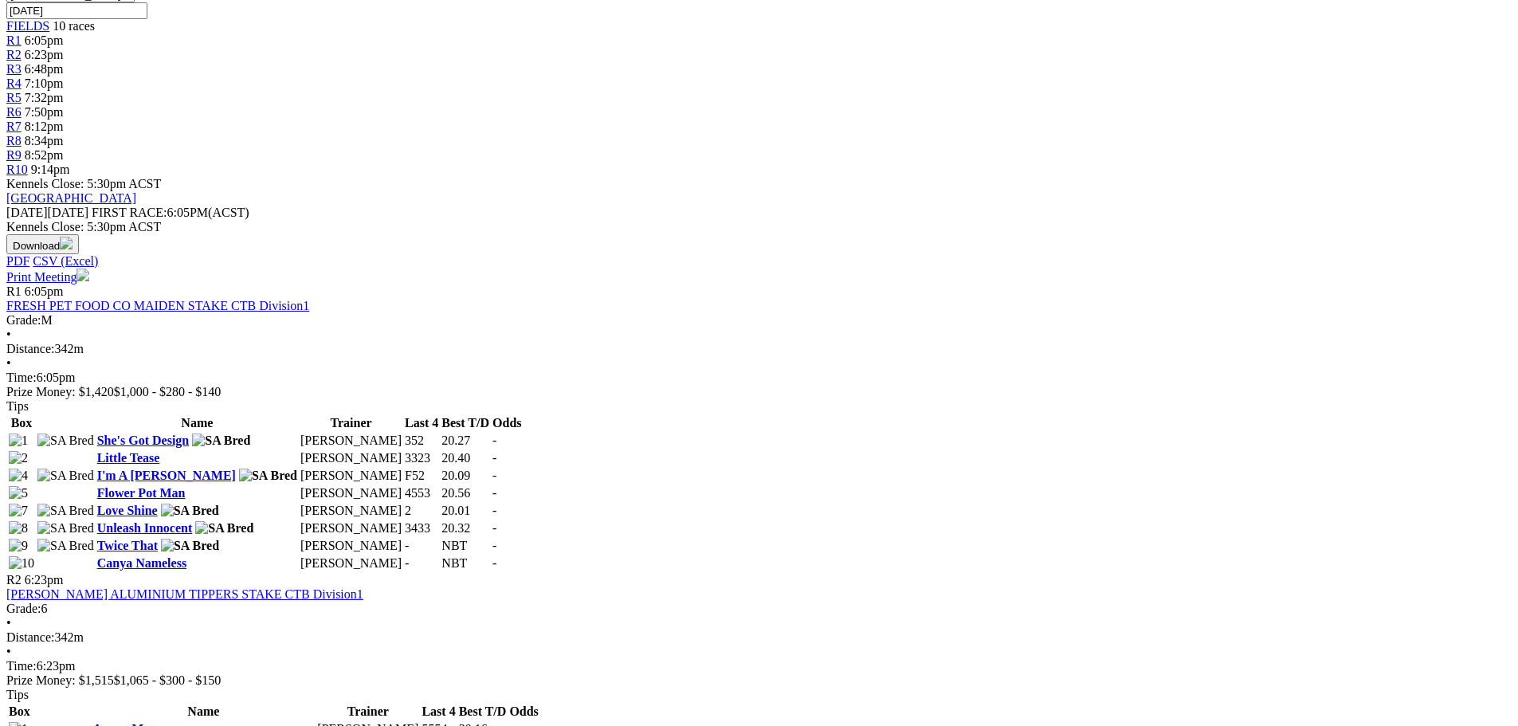
scroll to position [558, 0]
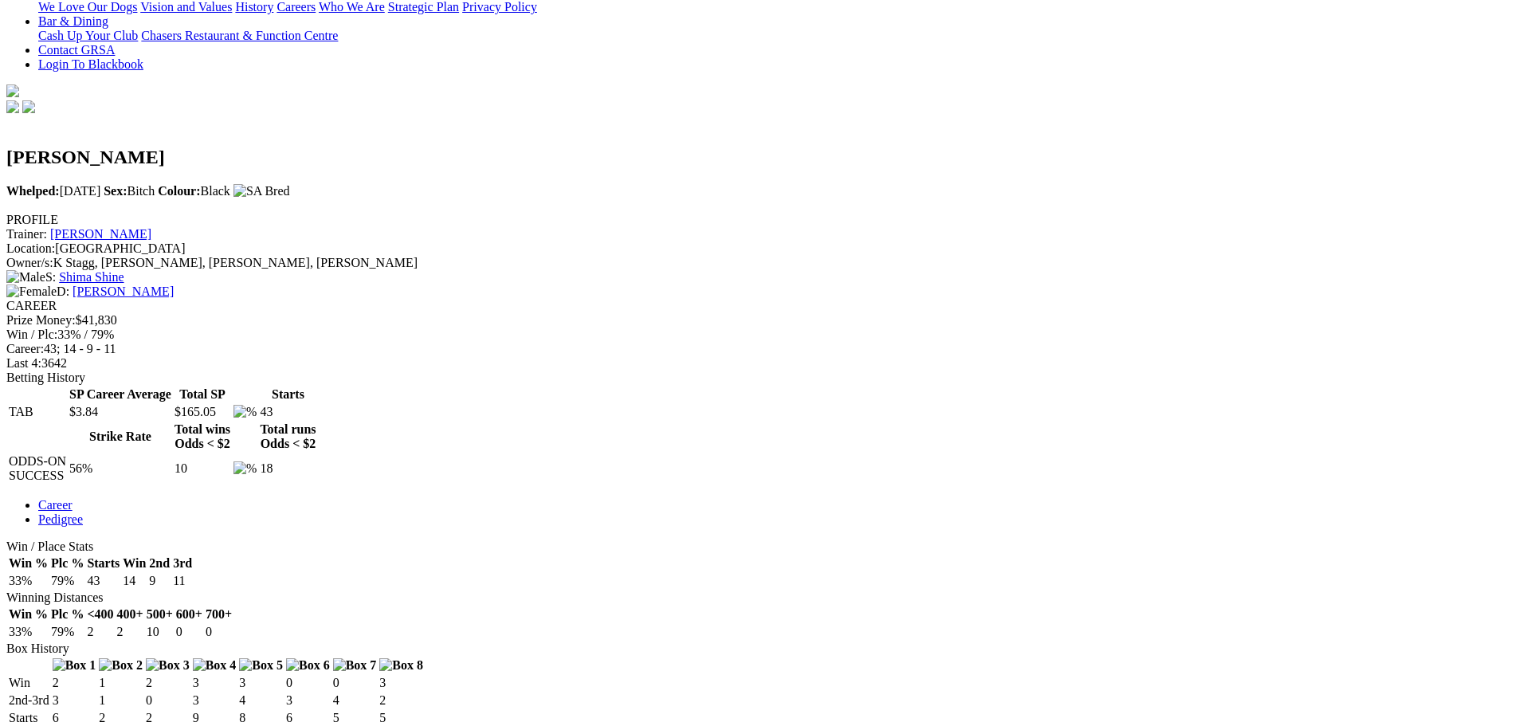
scroll to position [398, 0]
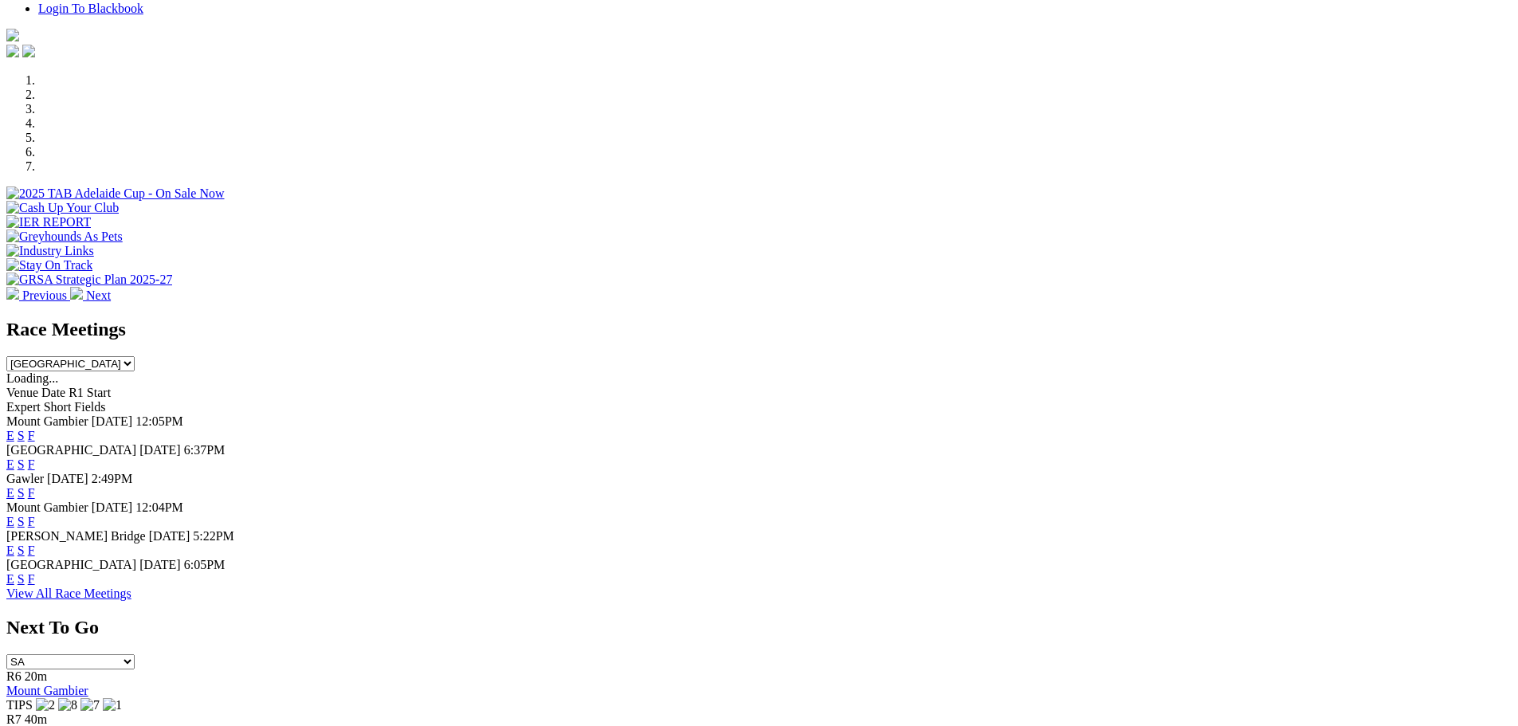
scroll to position [478, 0]
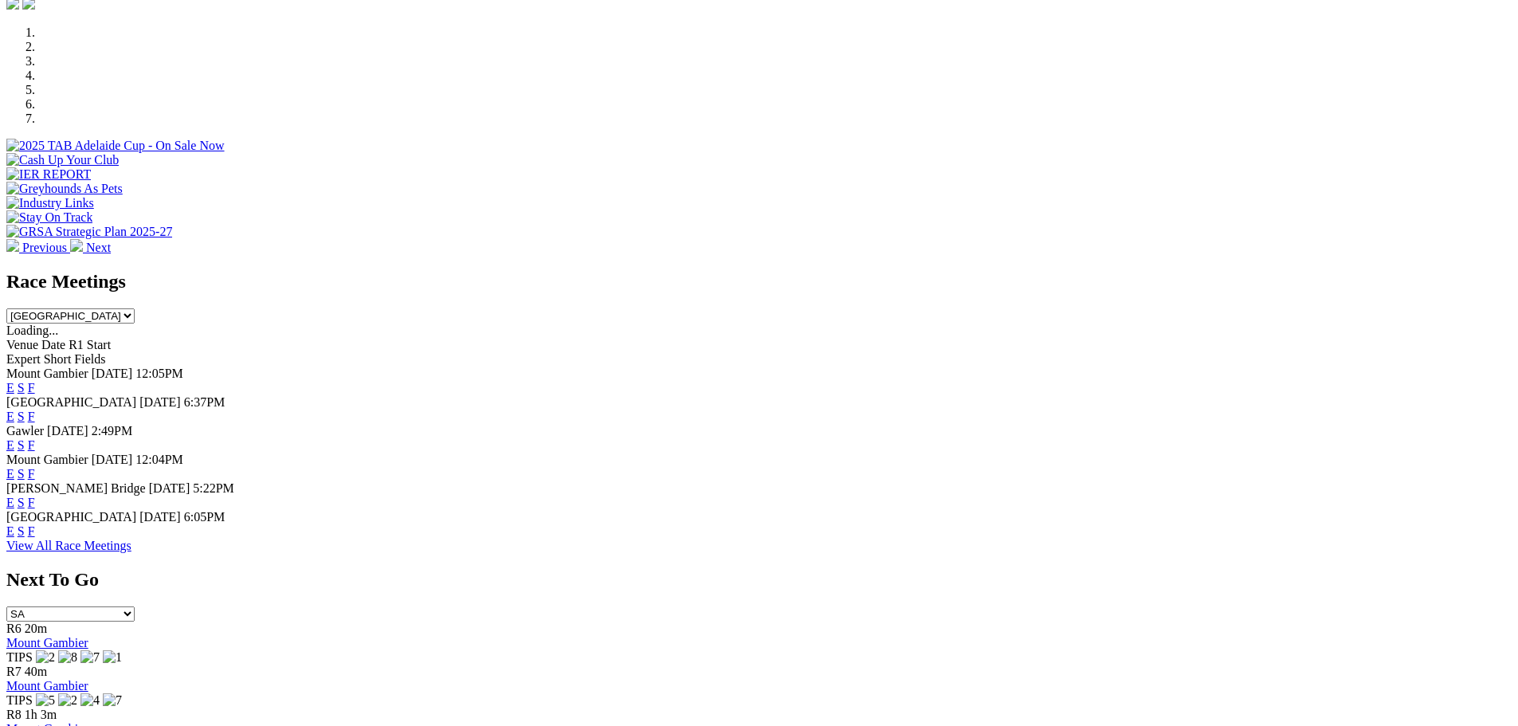
click at [14, 531] on link "E" at bounding box center [10, 531] width 8 height 14
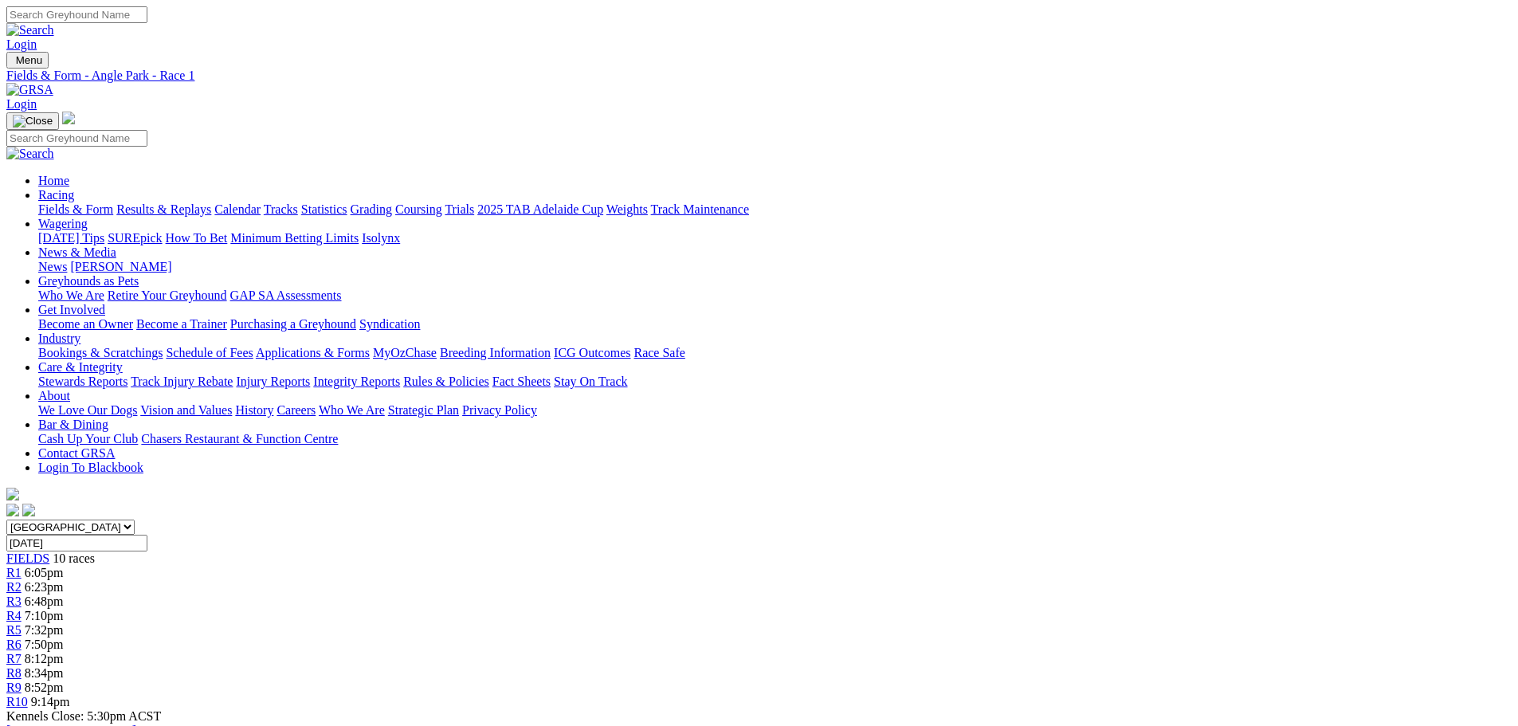
click at [22, 580] on link "R2" at bounding box center [13, 587] width 15 height 14
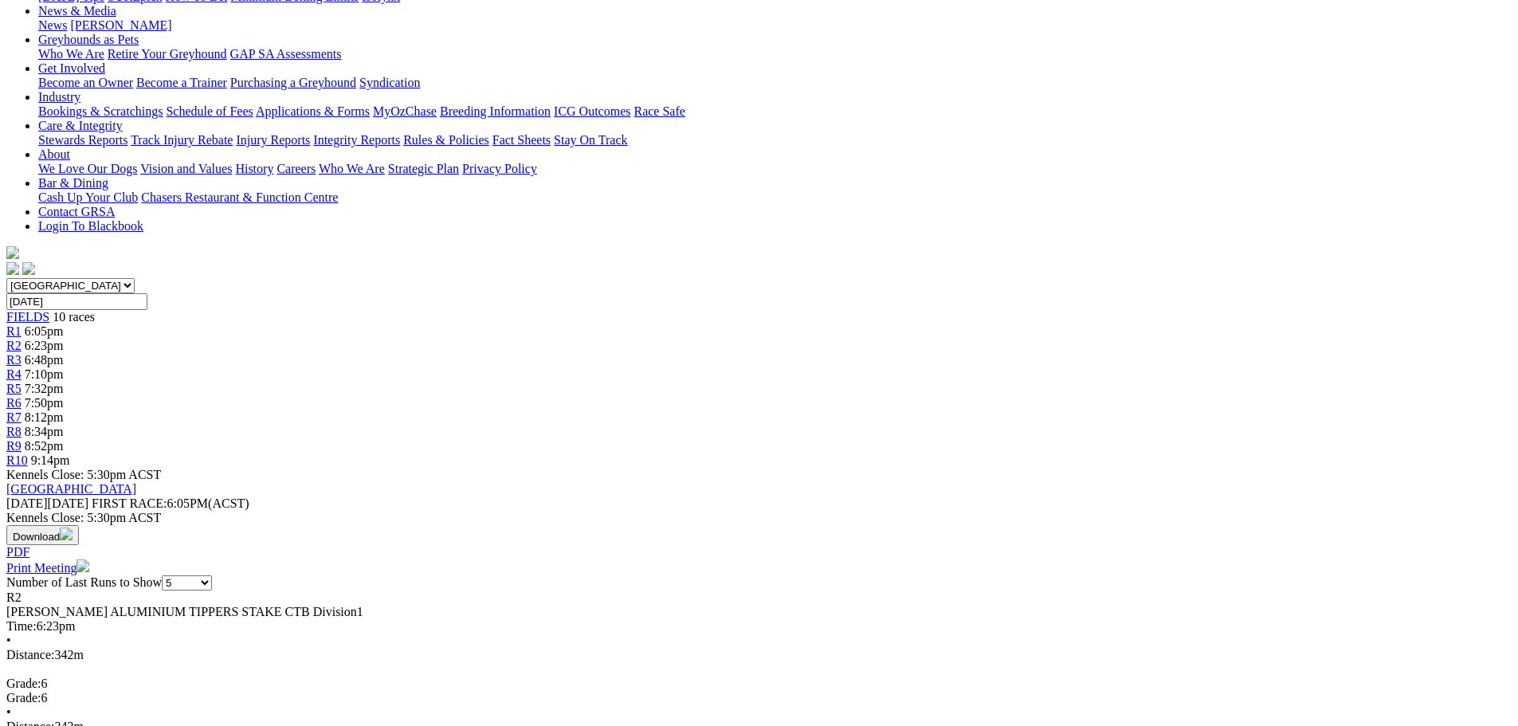
scroll to position [239, 0]
select select "20"
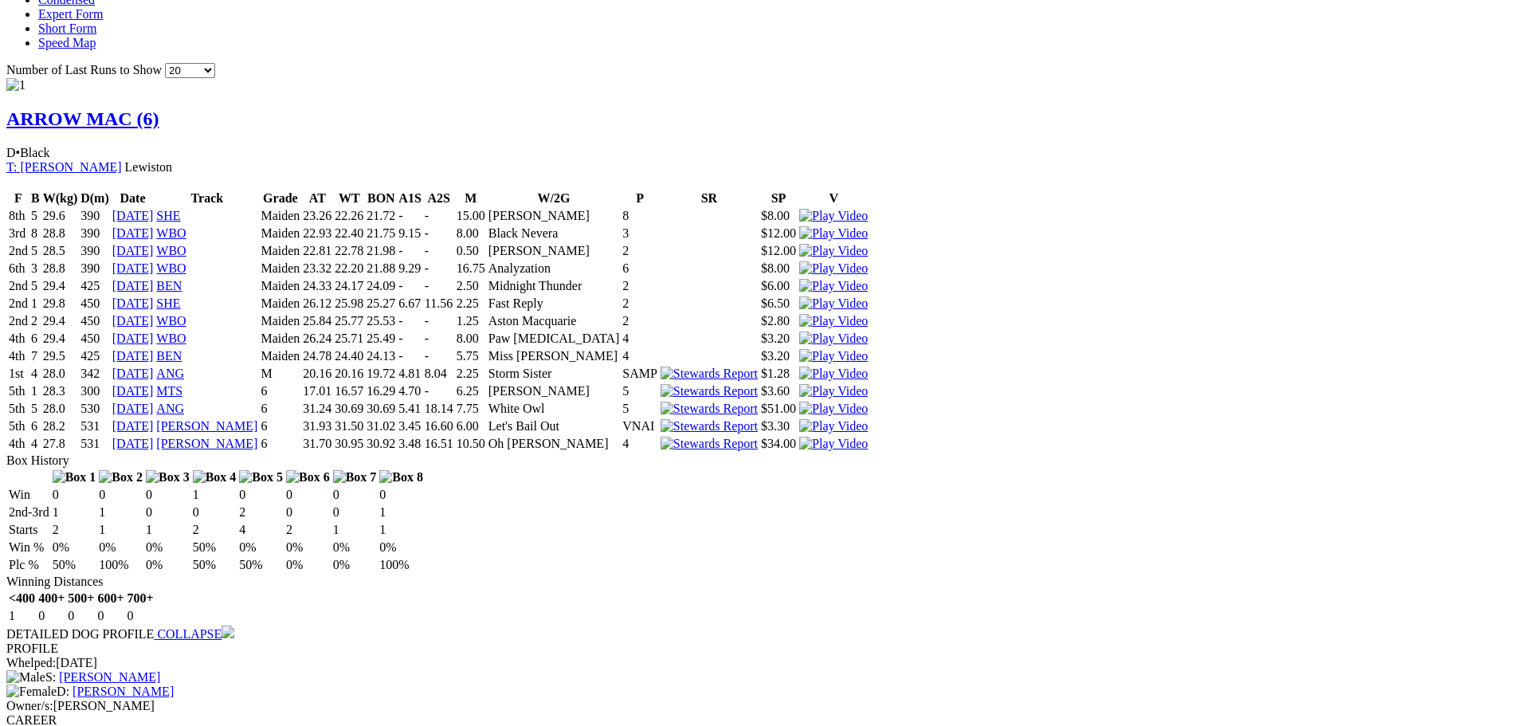
scroll to position [1036, 0]
